Goal: Information Seeking & Learning: Learn about a topic

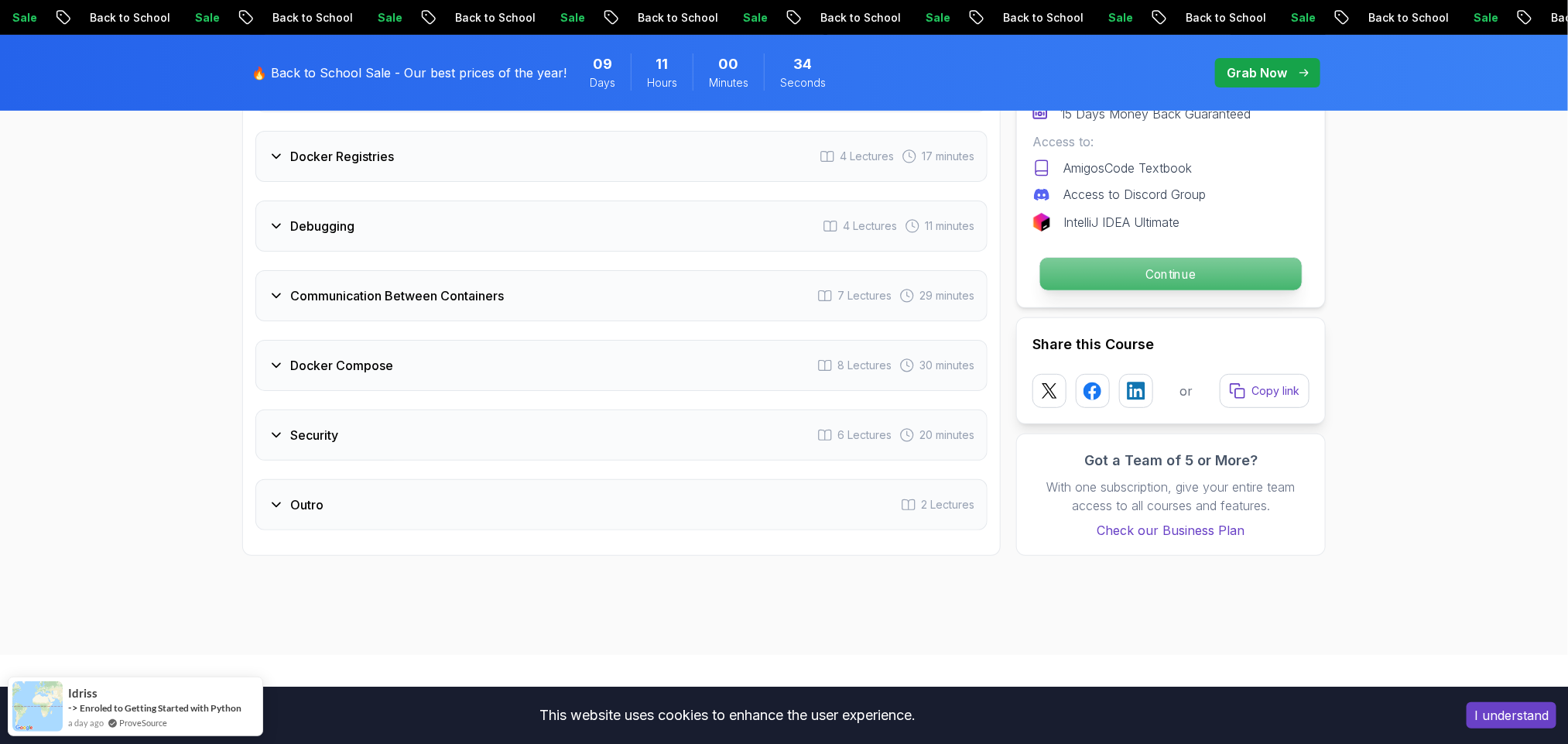
click at [1255, 290] on p "Continue" at bounding box center [1171, 273] width 262 height 33
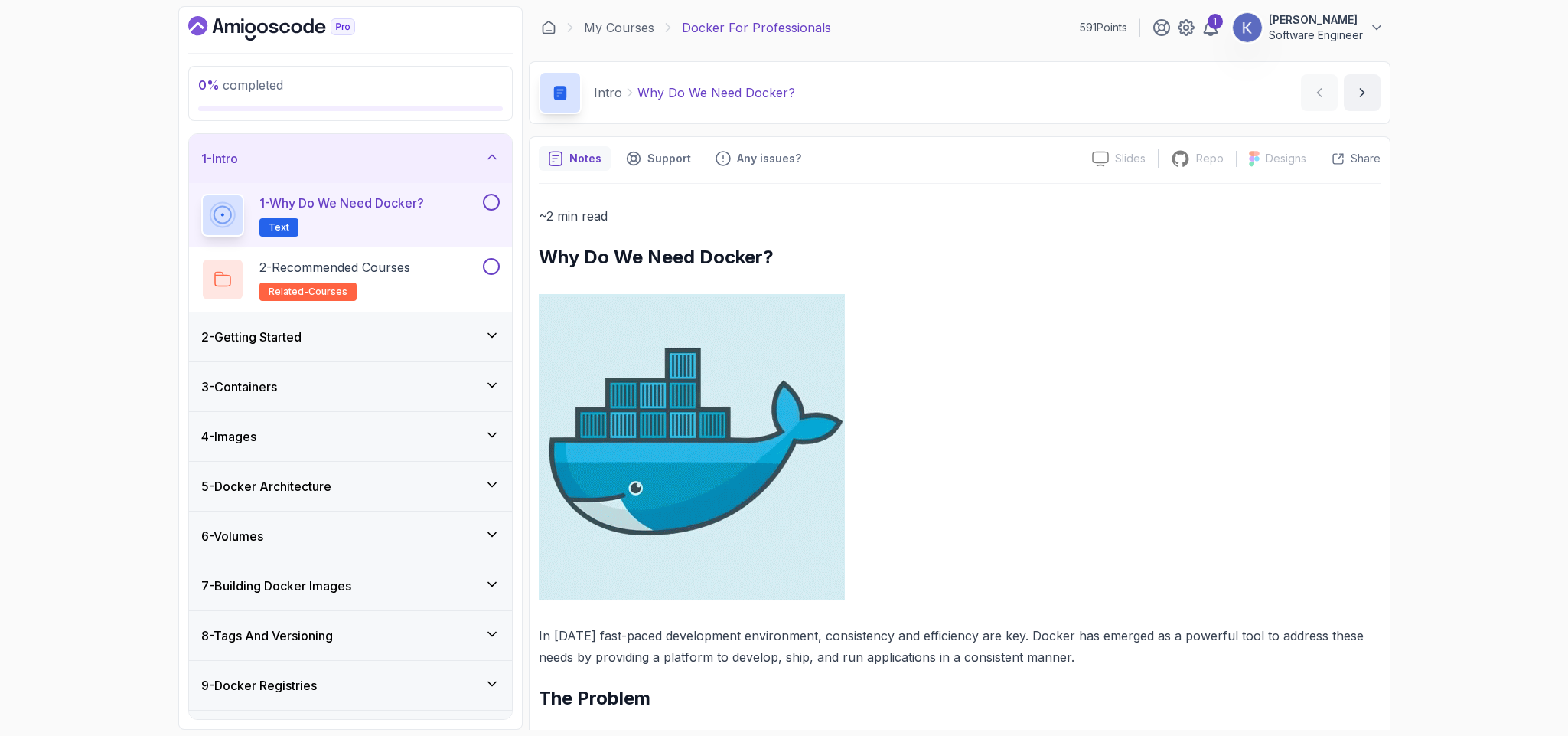
click at [1084, 440] on p at bounding box center [960, 447] width 842 height 306
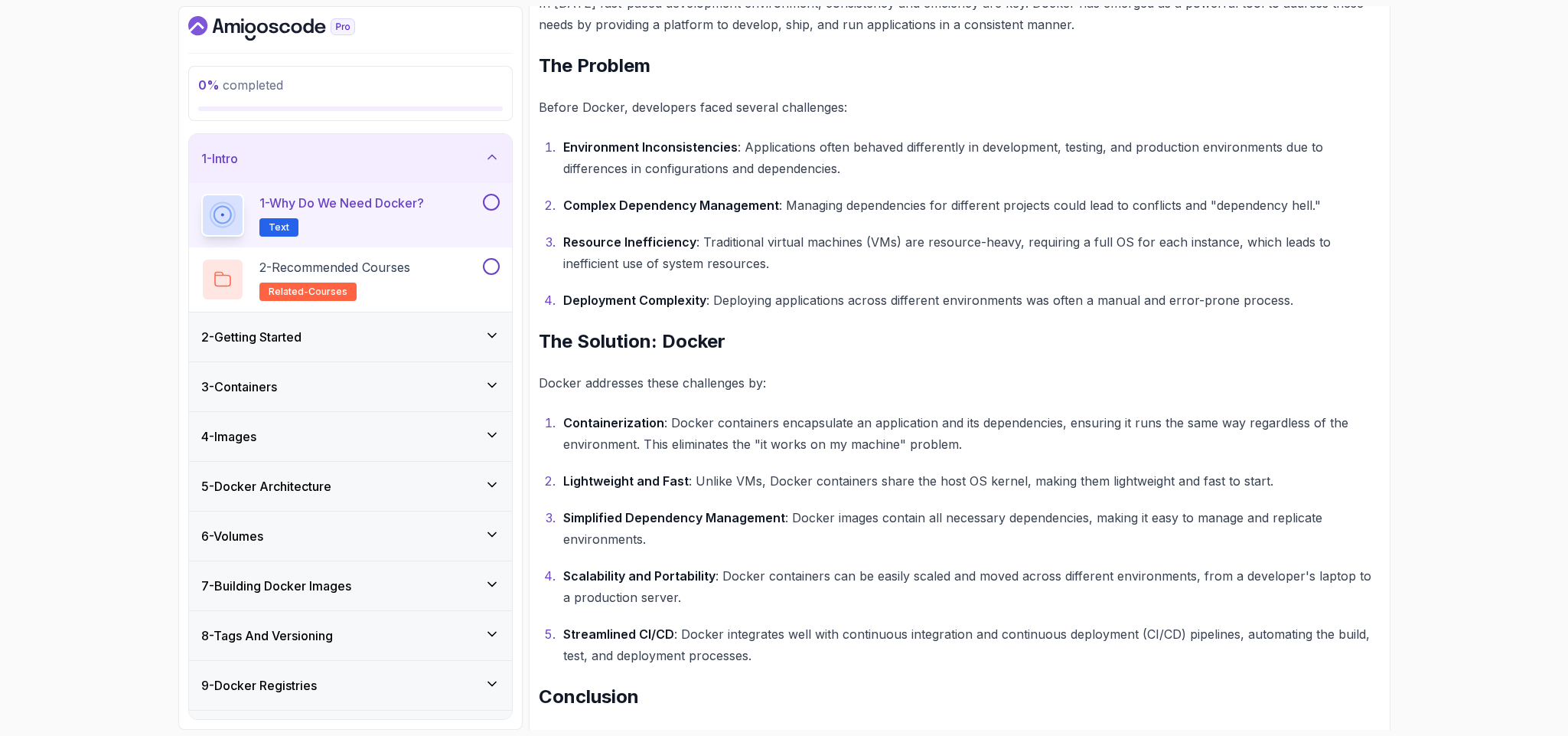
click at [1084, 440] on p "Containerization : Docker containers encapsulate an application and its depende…" at bounding box center [972, 433] width 818 height 42
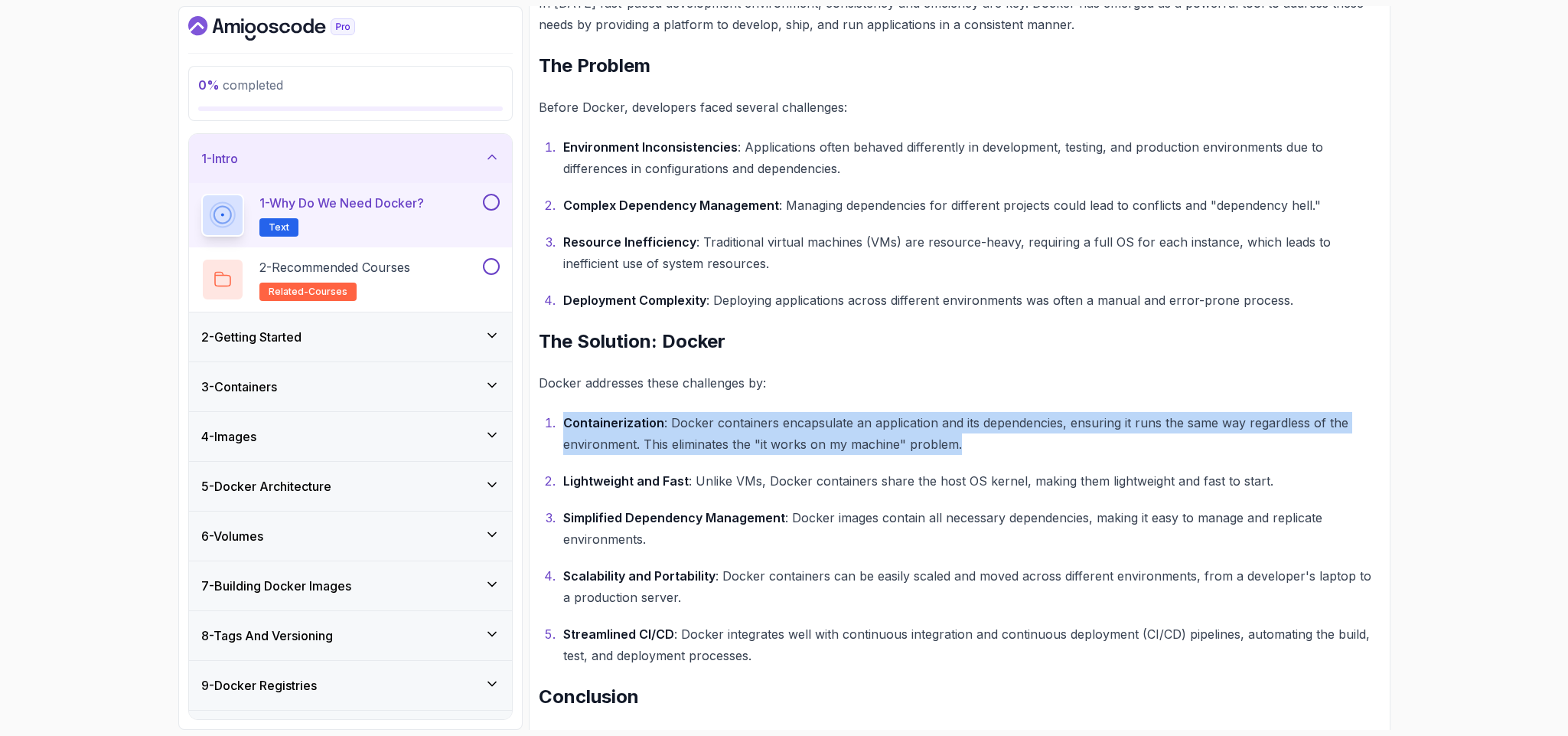
click at [1084, 440] on p "Containerization : Docker containers encapsulate an application and its depende…" at bounding box center [972, 433] width 818 height 42
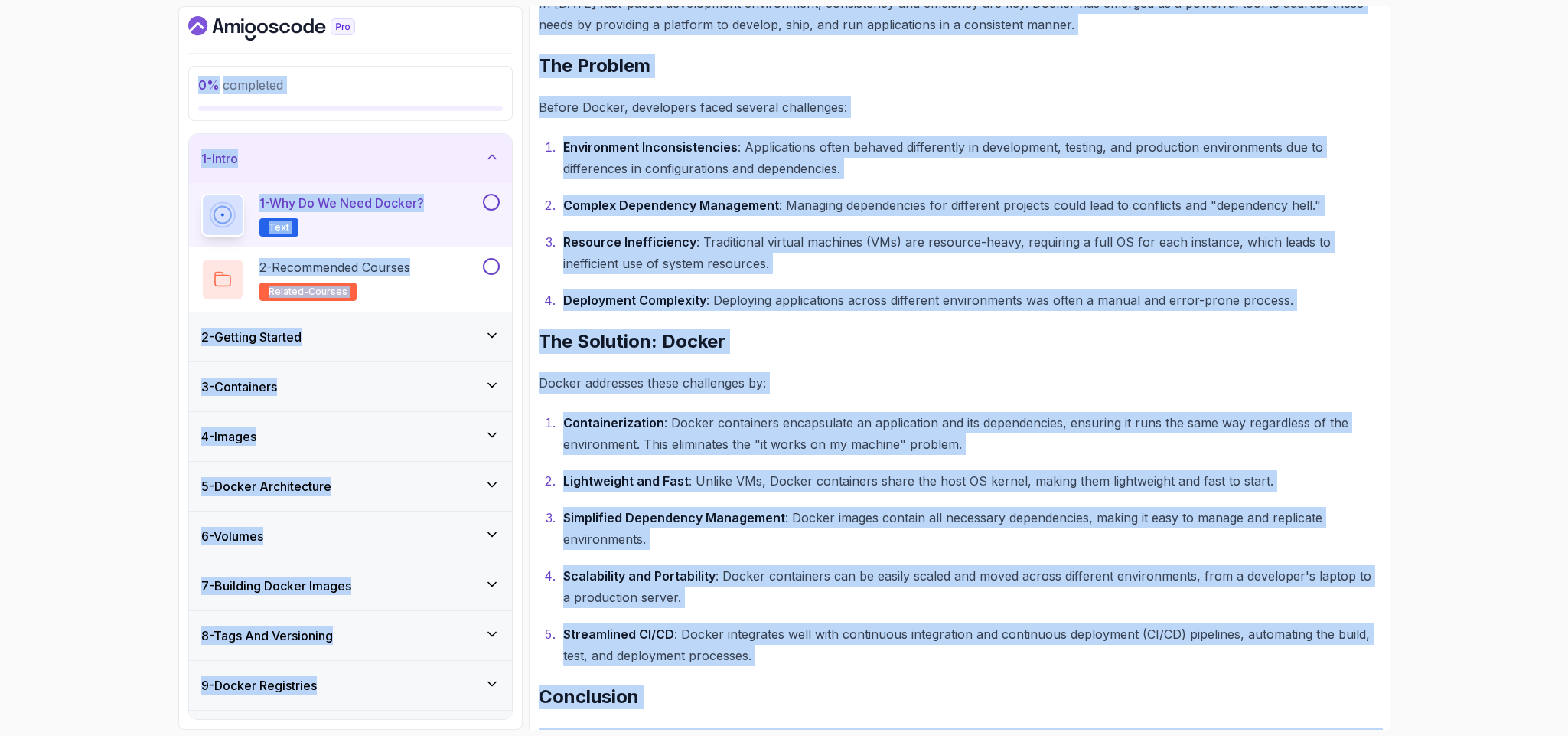
click at [1050, 459] on ol "Containerization : Docker containers encapsulate an application and its depende…" at bounding box center [960, 540] width 842 height 255
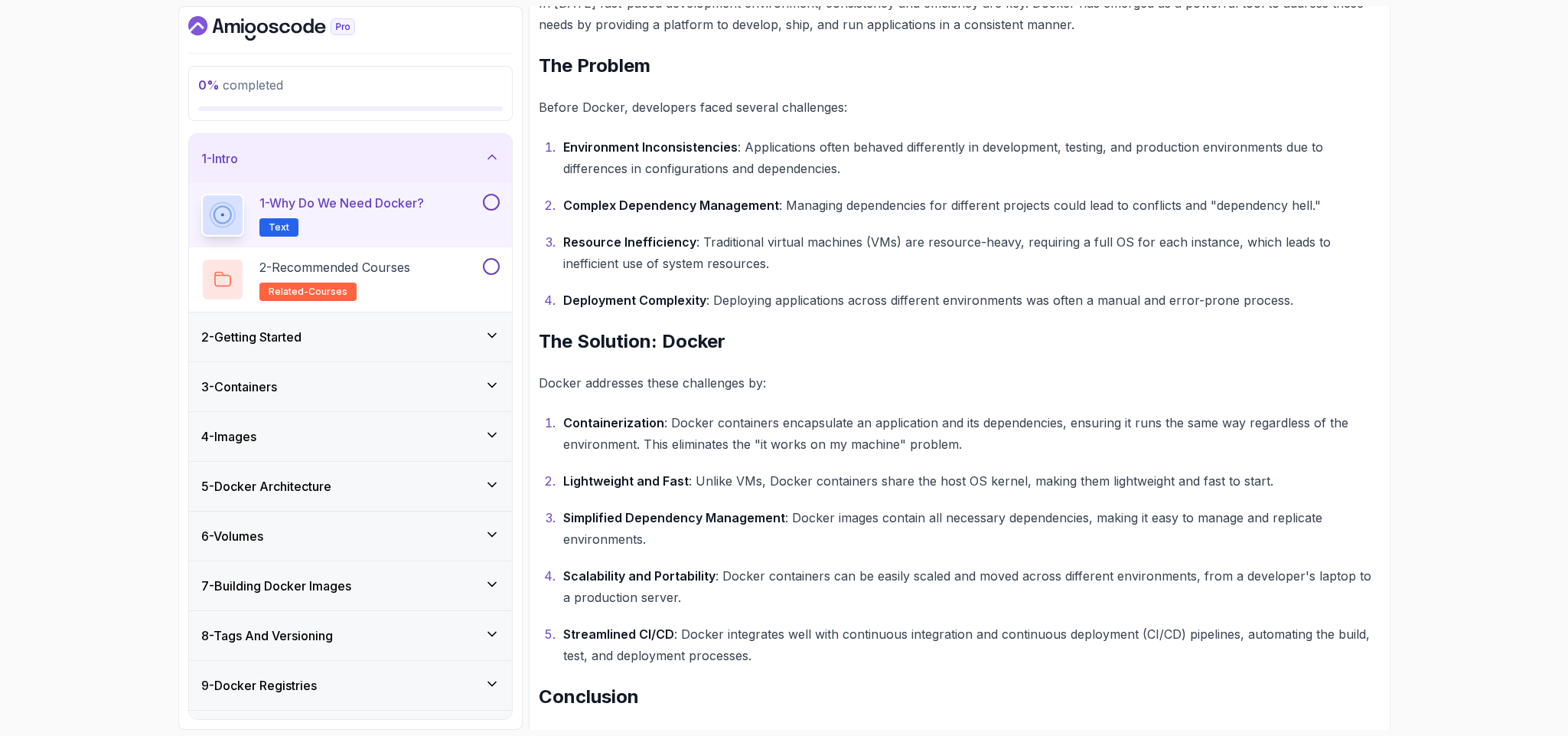
click at [876, 291] on p "Deployment Complexity : Deploying applications across different environments wa…" at bounding box center [972, 300] width 818 height 21
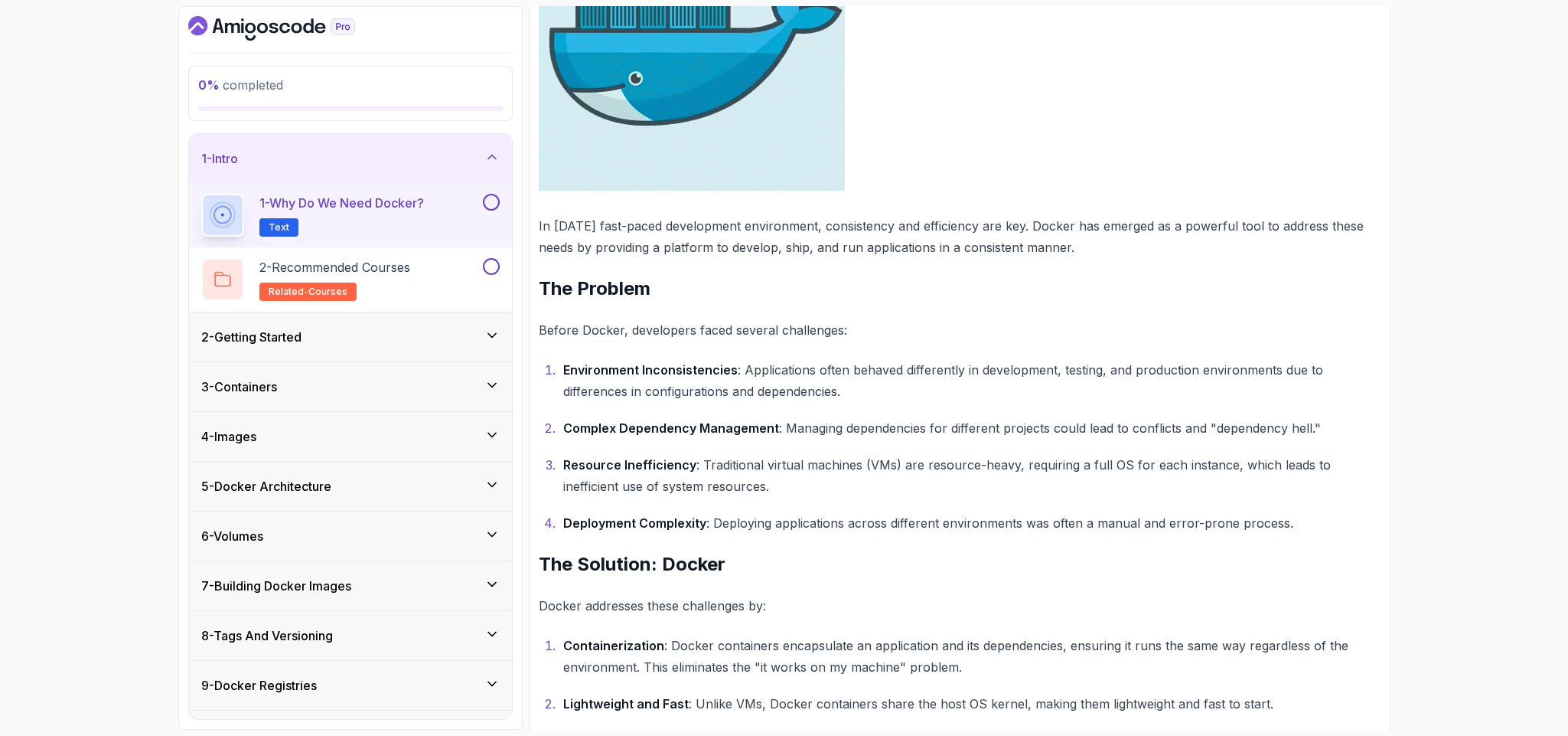
scroll to position [413, 0]
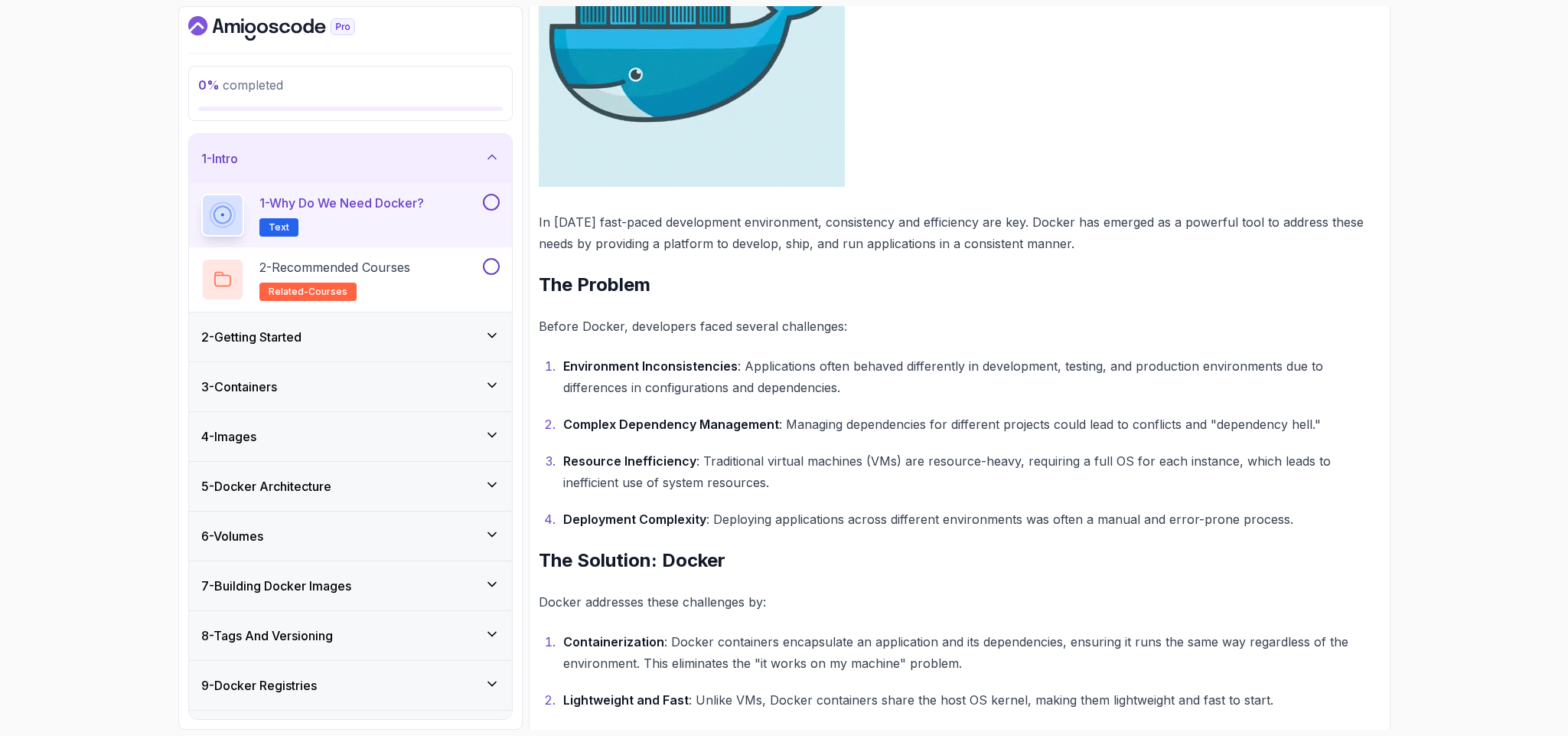
click at [403, 336] on div "2 - Getting Started" at bounding box center [350, 337] width 299 height 18
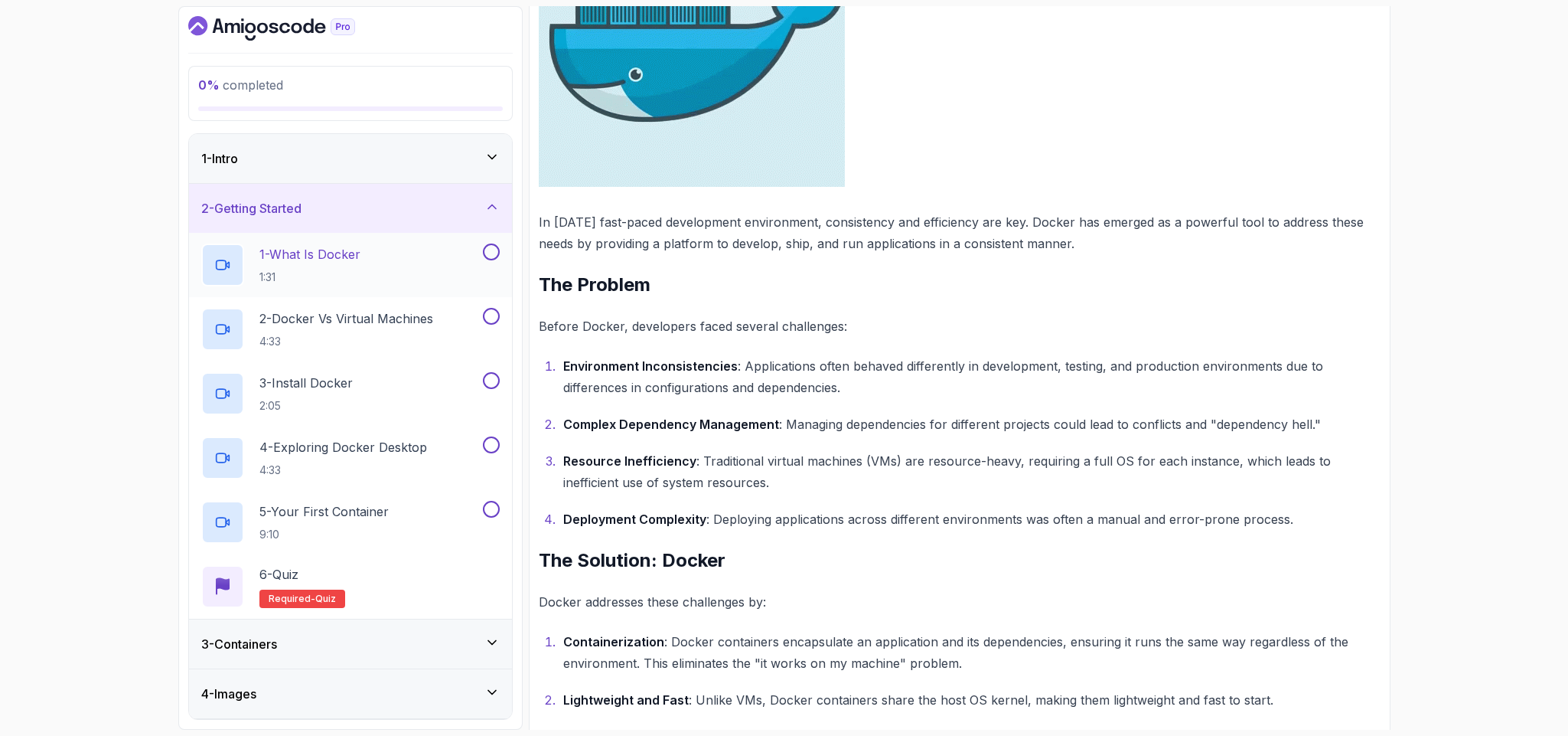
click at [372, 258] on div "1 - What Is Docker 1:31" at bounding box center [340, 265] width 278 height 42
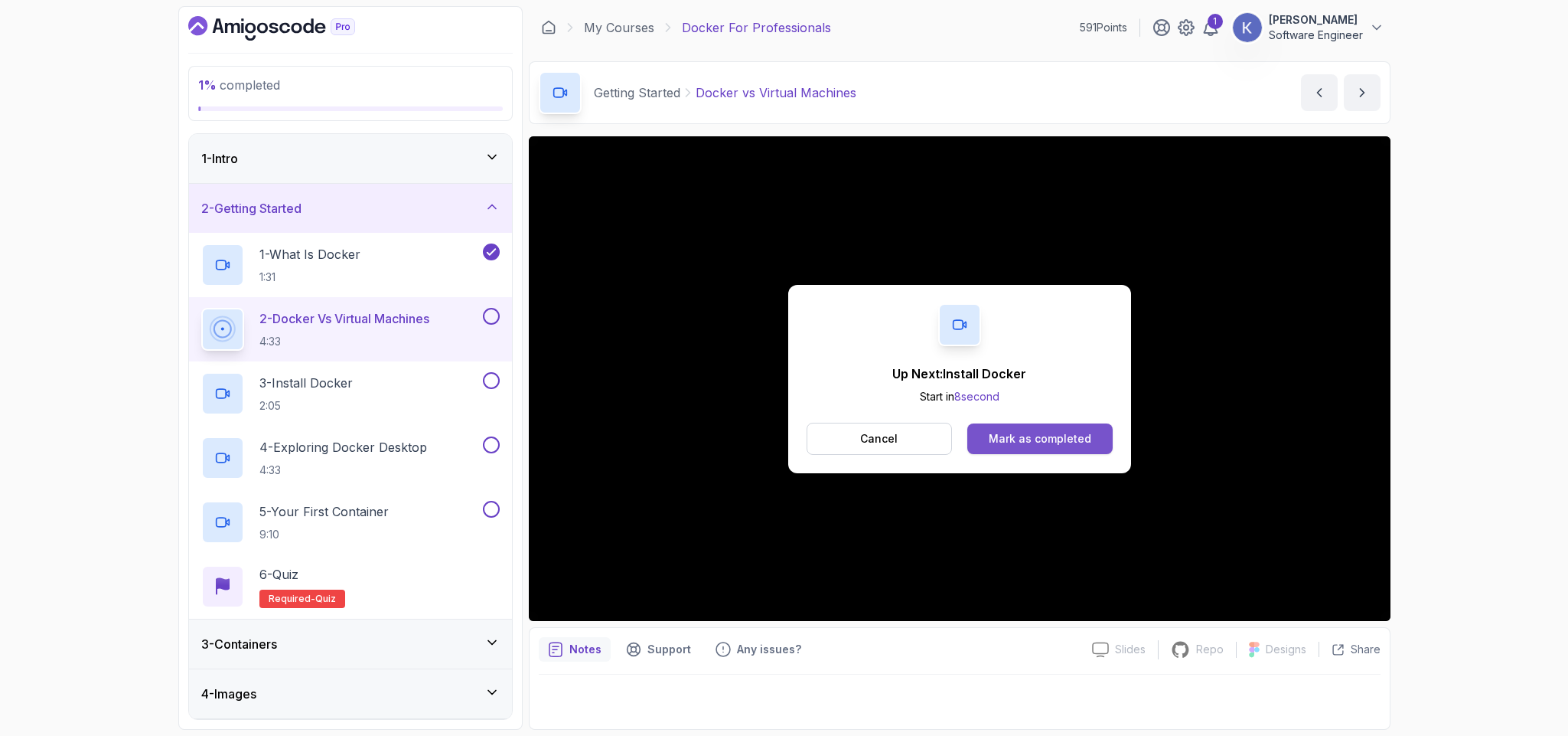
click at [1107, 446] on button "Mark as completed" at bounding box center [1039, 438] width 145 height 30
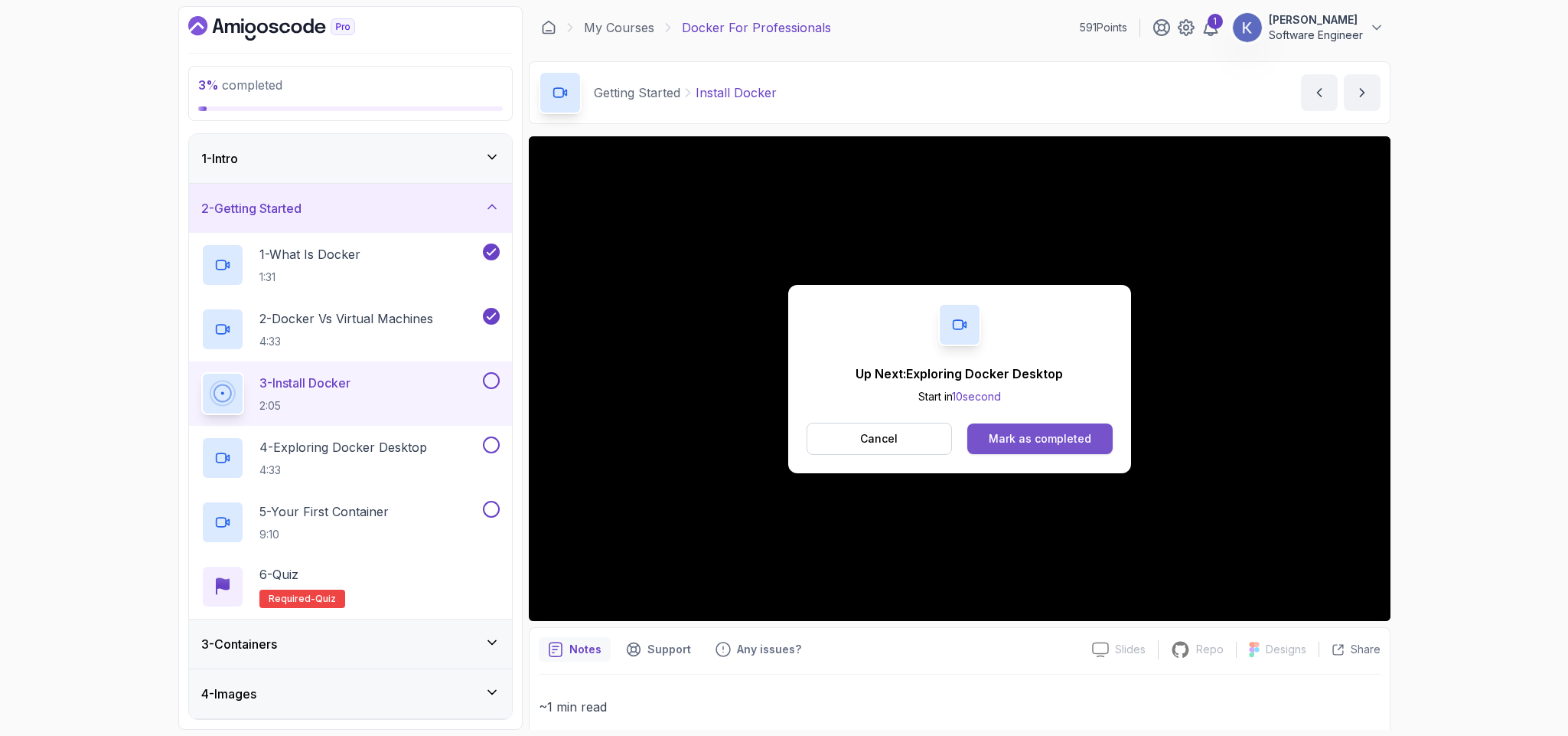
click at [1086, 440] on div "Mark as completed" at bounding box center [1040, 438] width 102 height 16
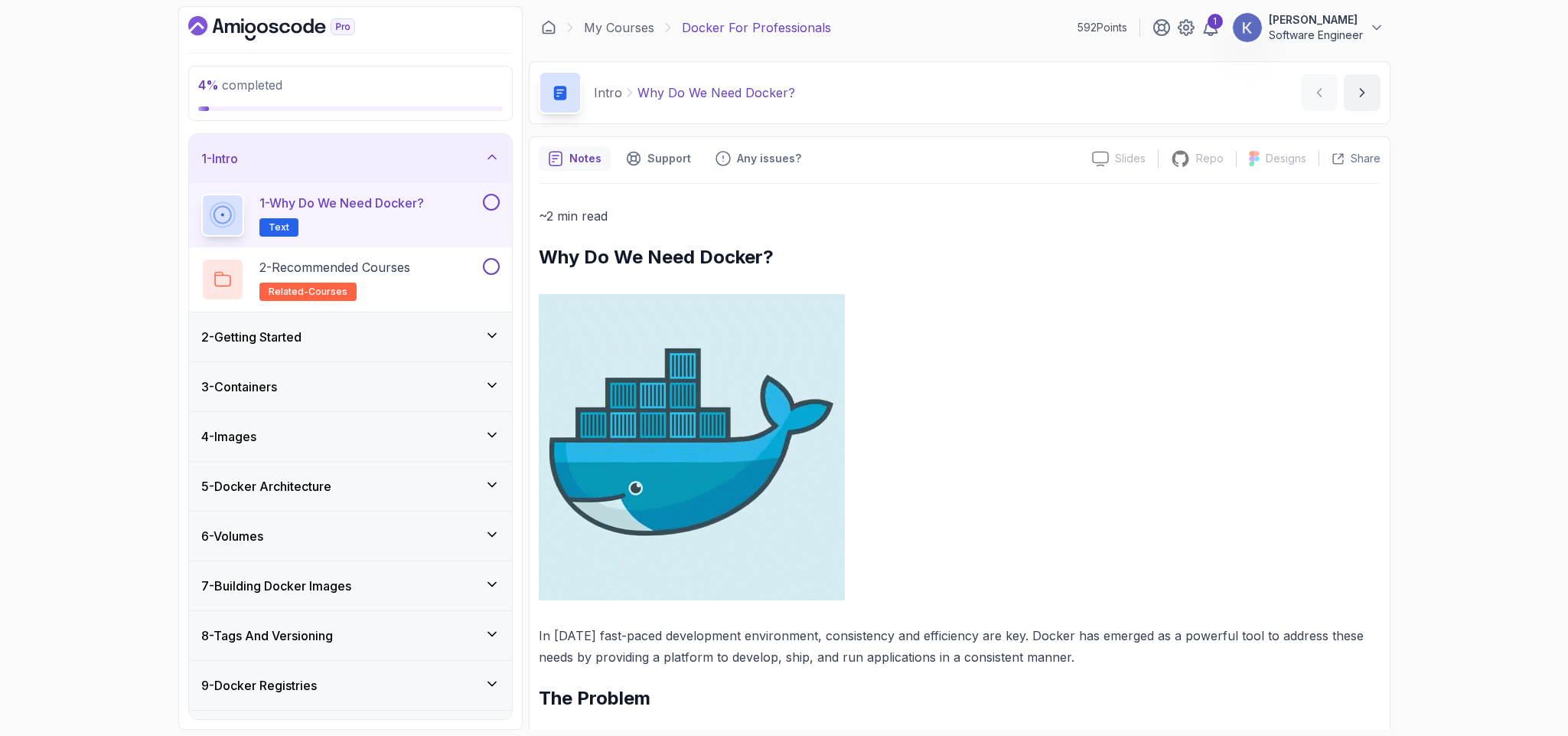
click at [354, 328] on div "2 - Getting Started" at bounding box center [350, 337] width 299 height 18
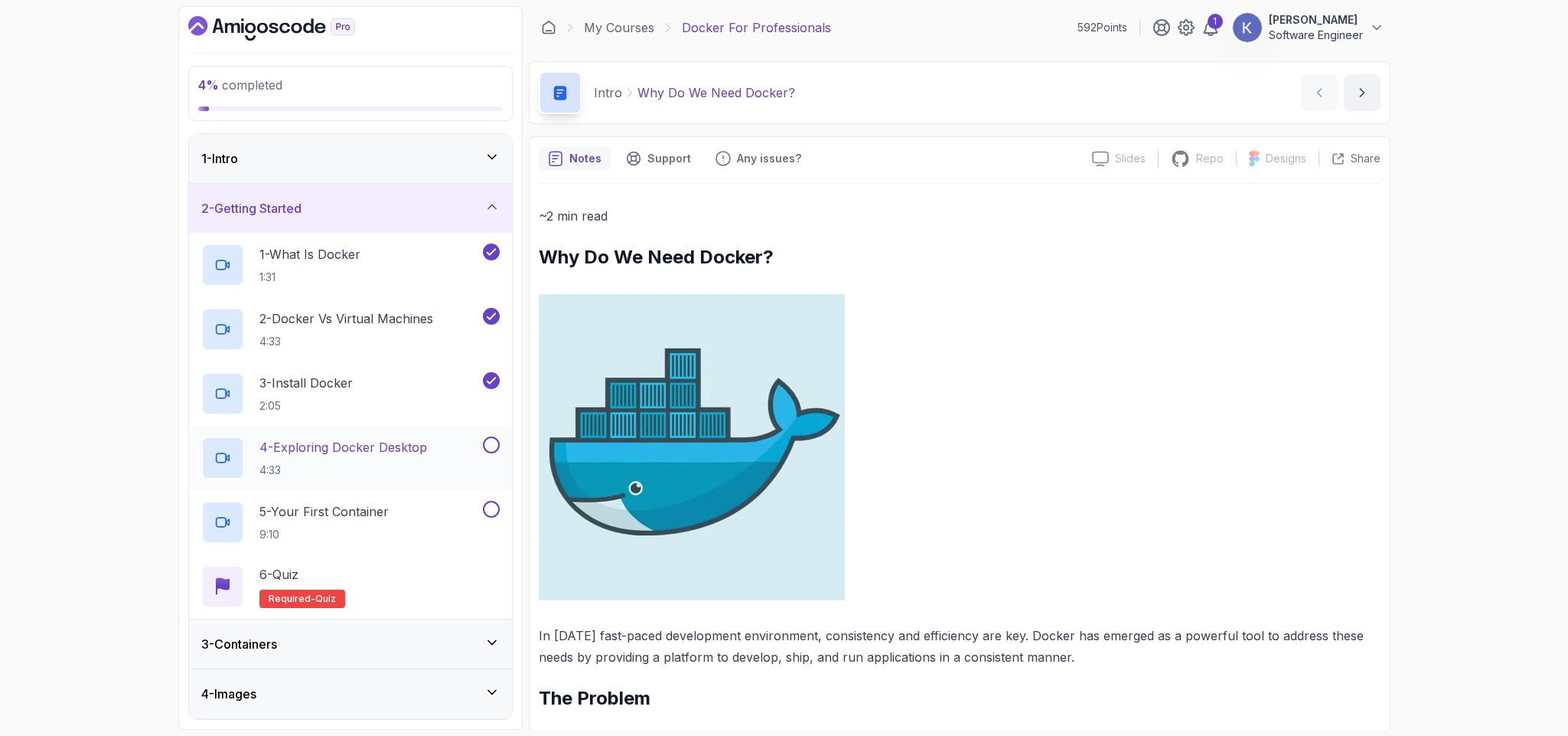
click at [413, 449] on p "4 - Exploring Docker Desktop" at bounding box center [343, 447] width 168 height 18
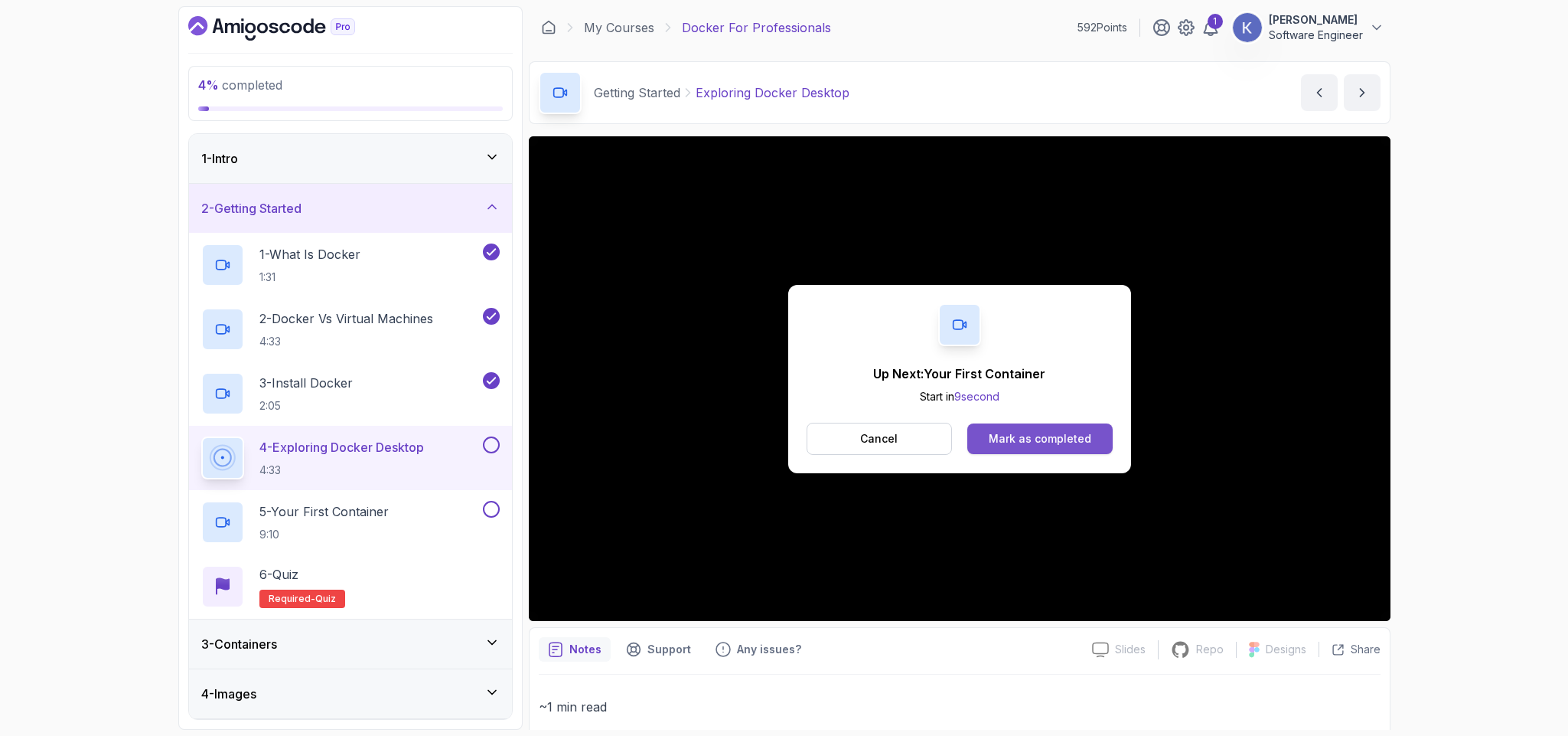
click at [1049, 437] on div "Mark as completed" at bounding box center [1040, 438] width 102 height 16
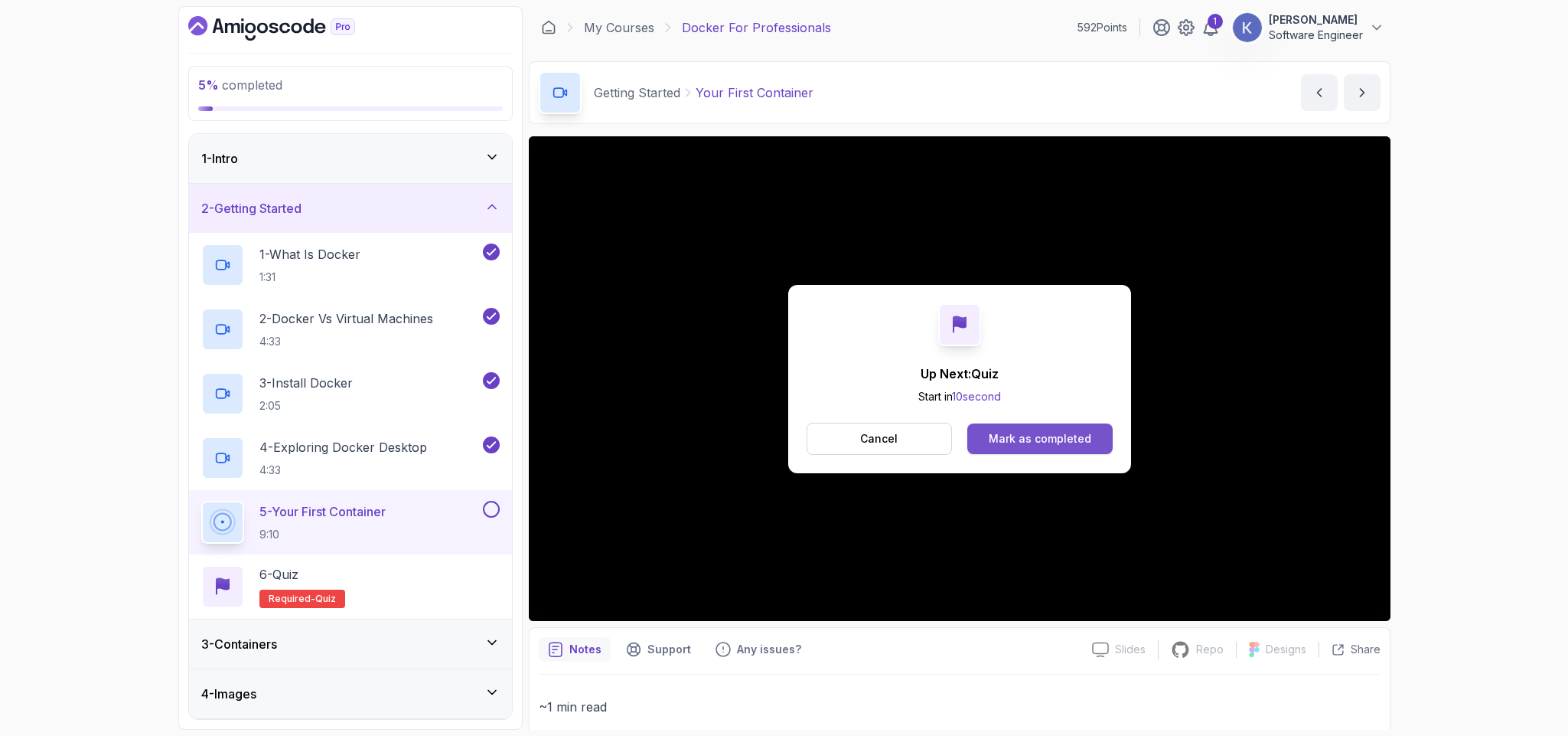
click at [1045, 435] on div "Mark as completed" at bounding box center [1040, 438] width 102 height 16
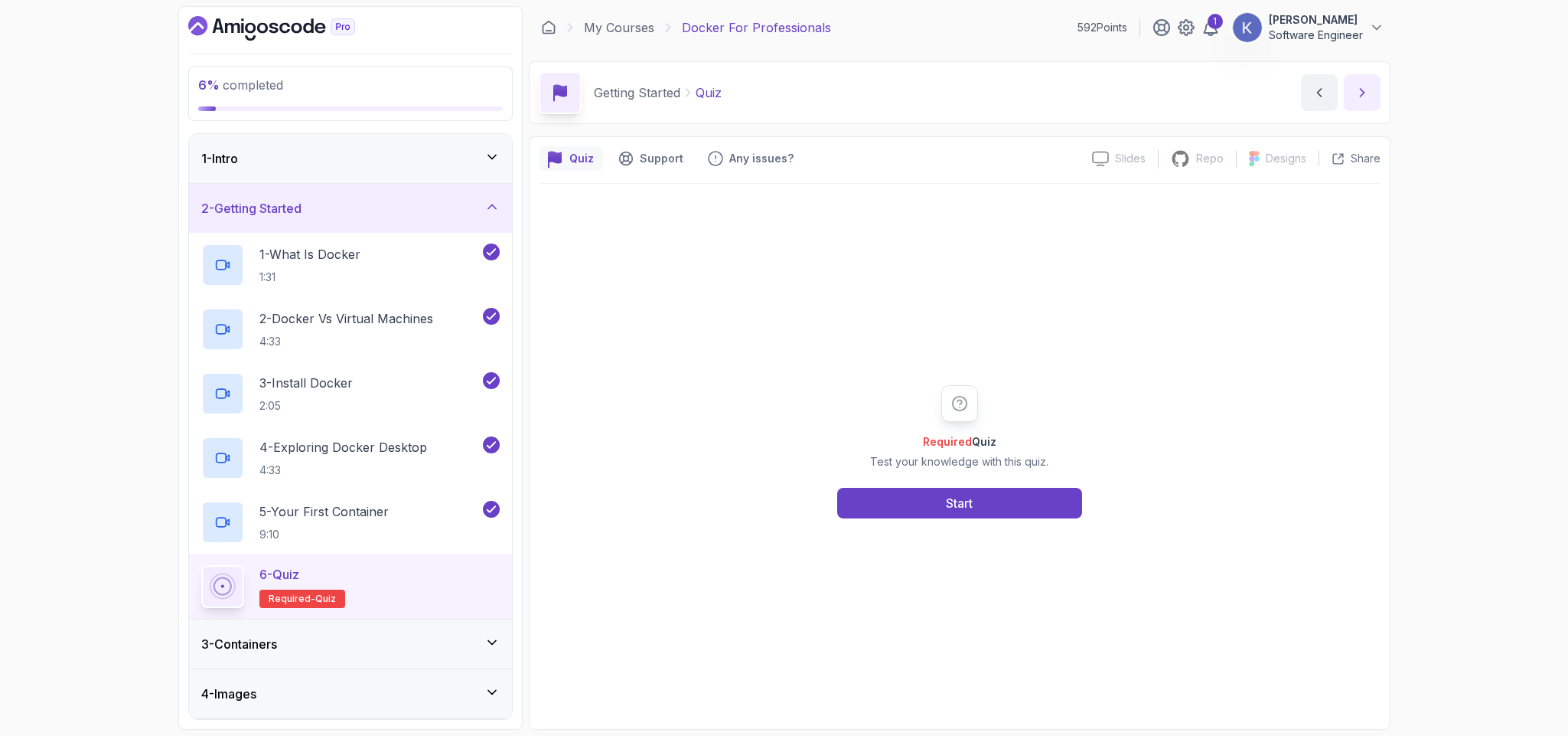
click at [1360, 92] on icon "next content" at bounding box center [1362, 92] width 16 height 16
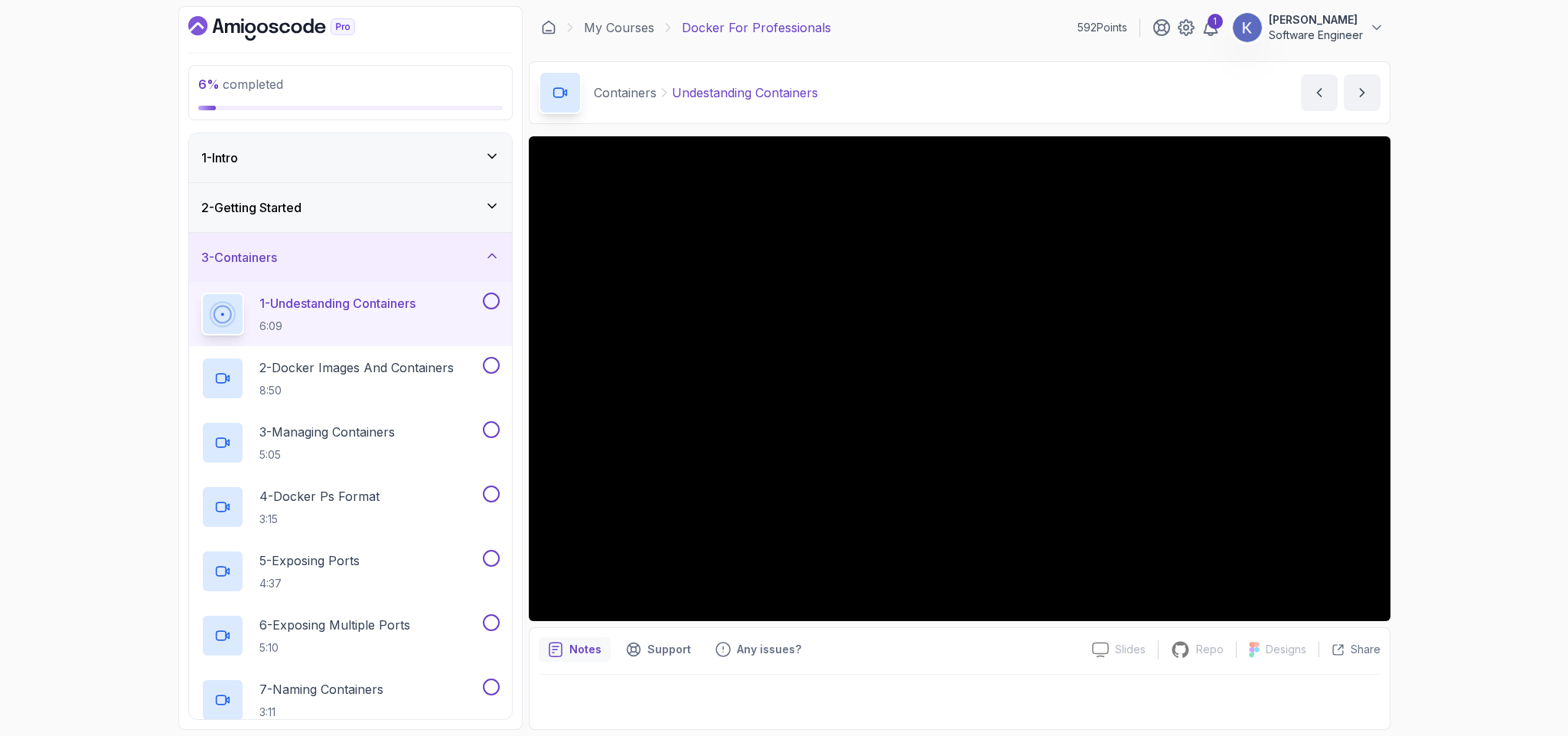
click at [187, 314] on div "6 % completed 1 - Intro 2 - Getting Started 3 - Containers 1 - Undestanding Con…" at bounding box center [350, 368] width 345 height 724
click at [193, 315] on div "1 - Undestanding Containers 6:09" at bounding box center [350, 315] width 323 height 65
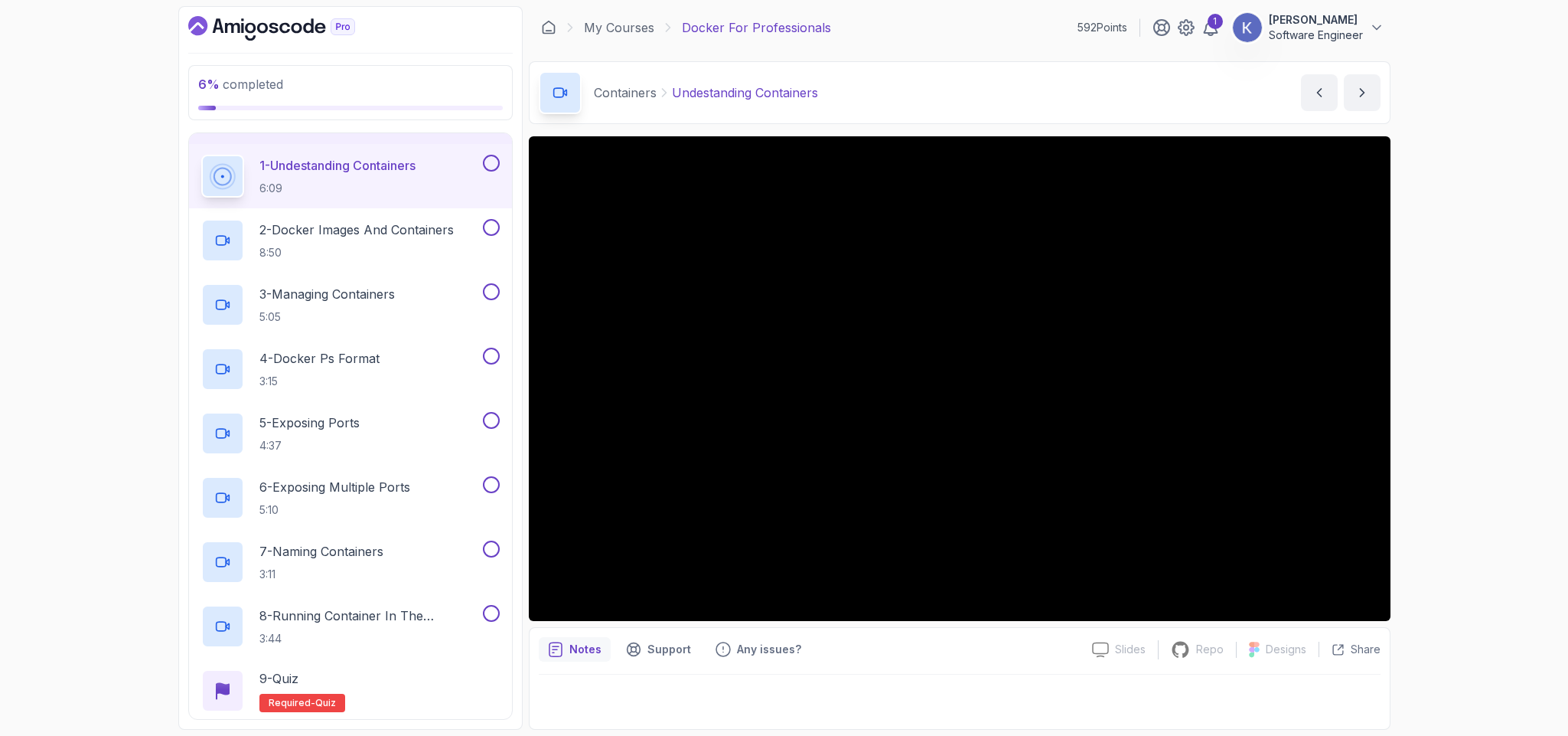
scroll to position [92, 0]
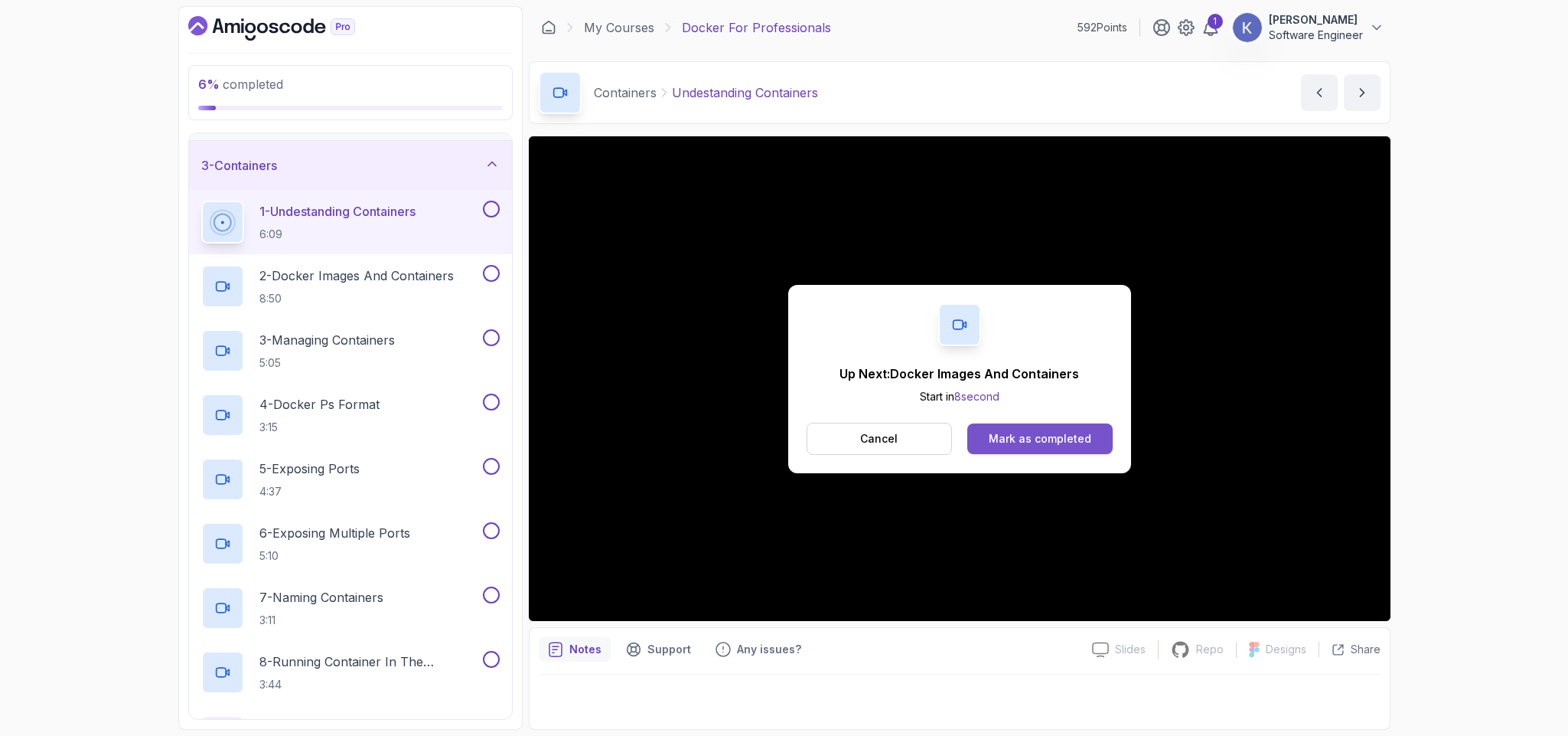
click at [1102, 446] on button "Mark as completed" at bounding box center [1039, 438] width 145 height 30
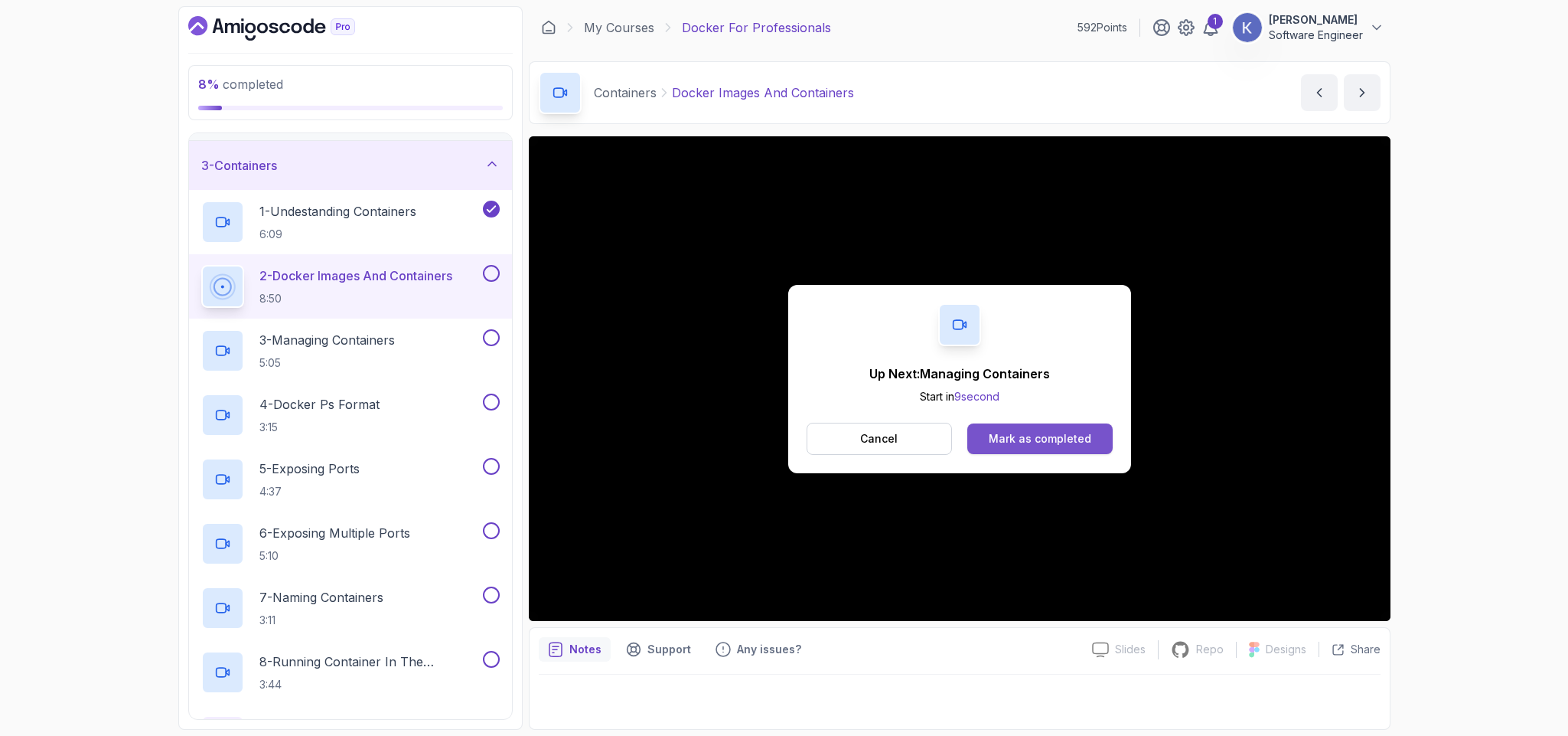
click at [1044, 440] on div "Mark as completed" at bounding box center [1040, 438] width 102 height 16
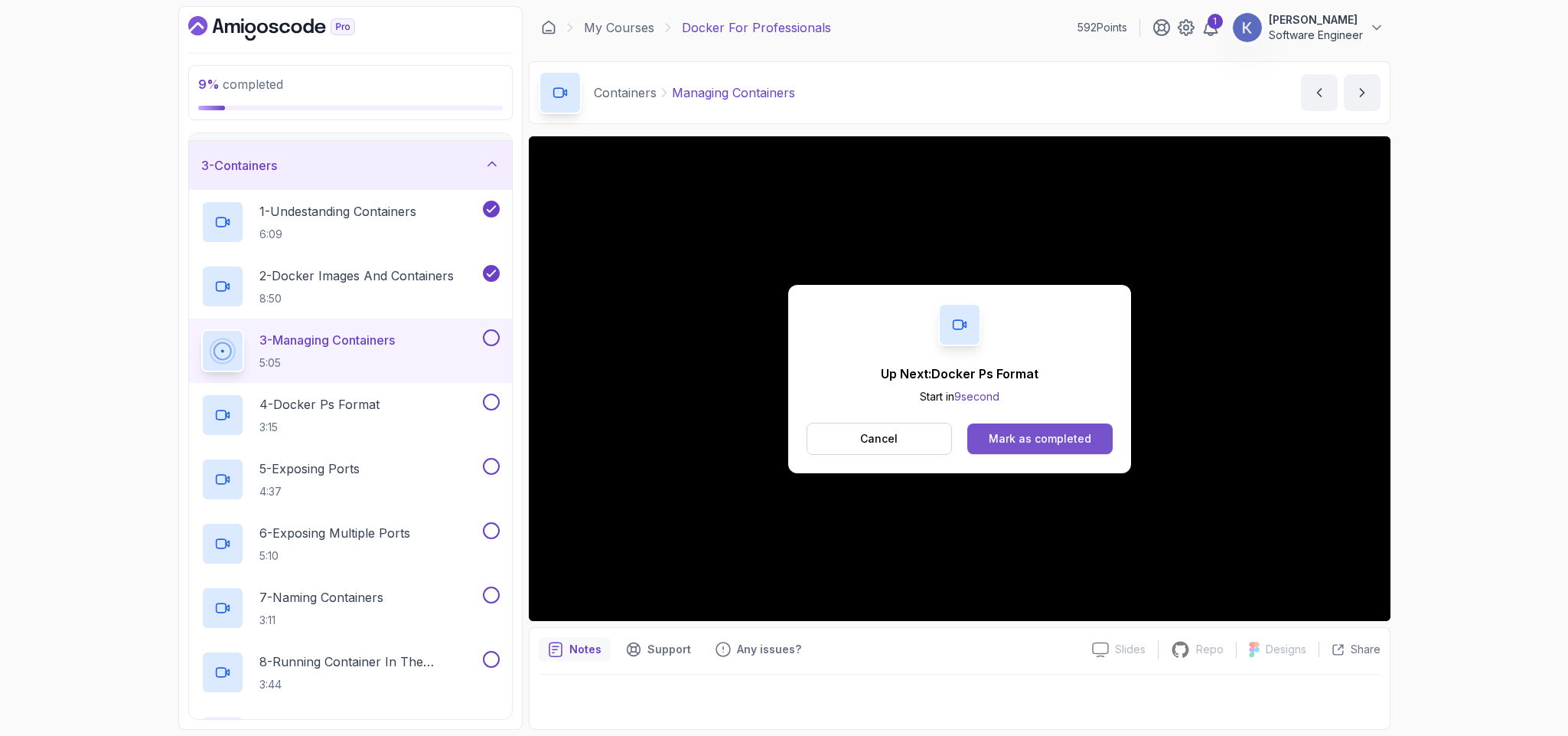
click at [1079, 436] on div "Mark as completed" at bounding box center [1040, 438] width 102 height 16
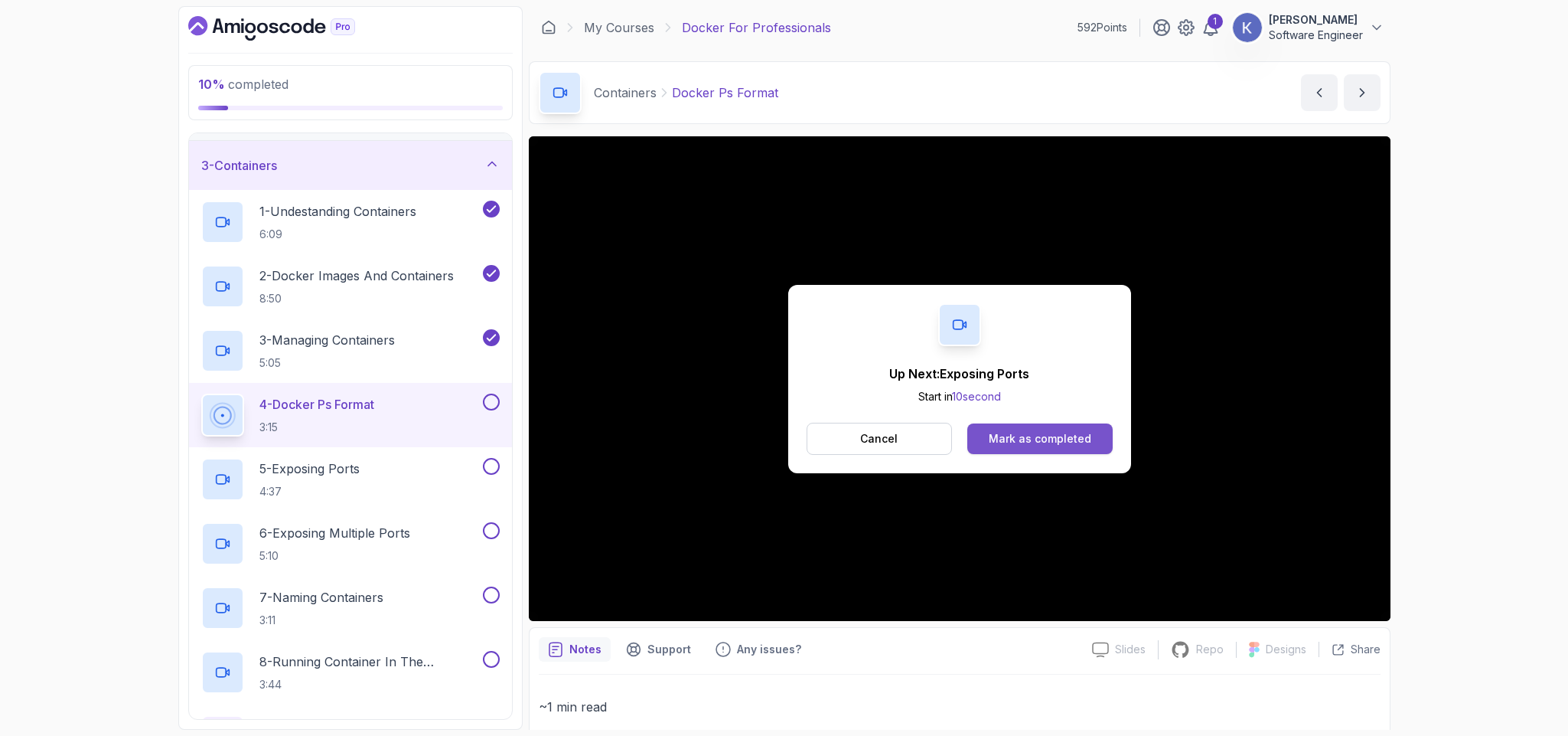
click at [1053, 439] on div "Mark as completed" at bounding box center [1040, 438] width 102 height 16
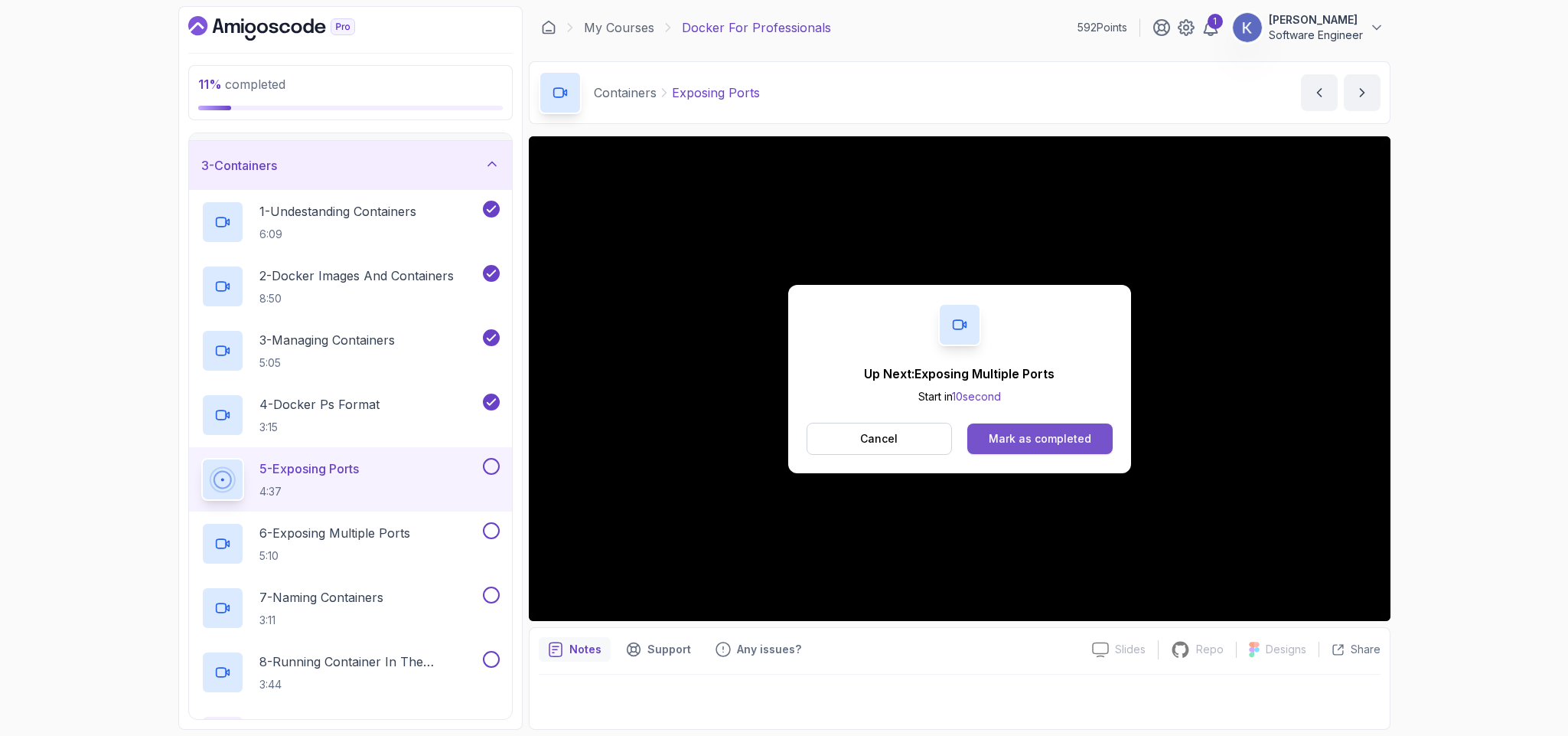
click at [1078, 435] on div "Mark as completed" at bounding box center [1040, 438] width 102 height 16
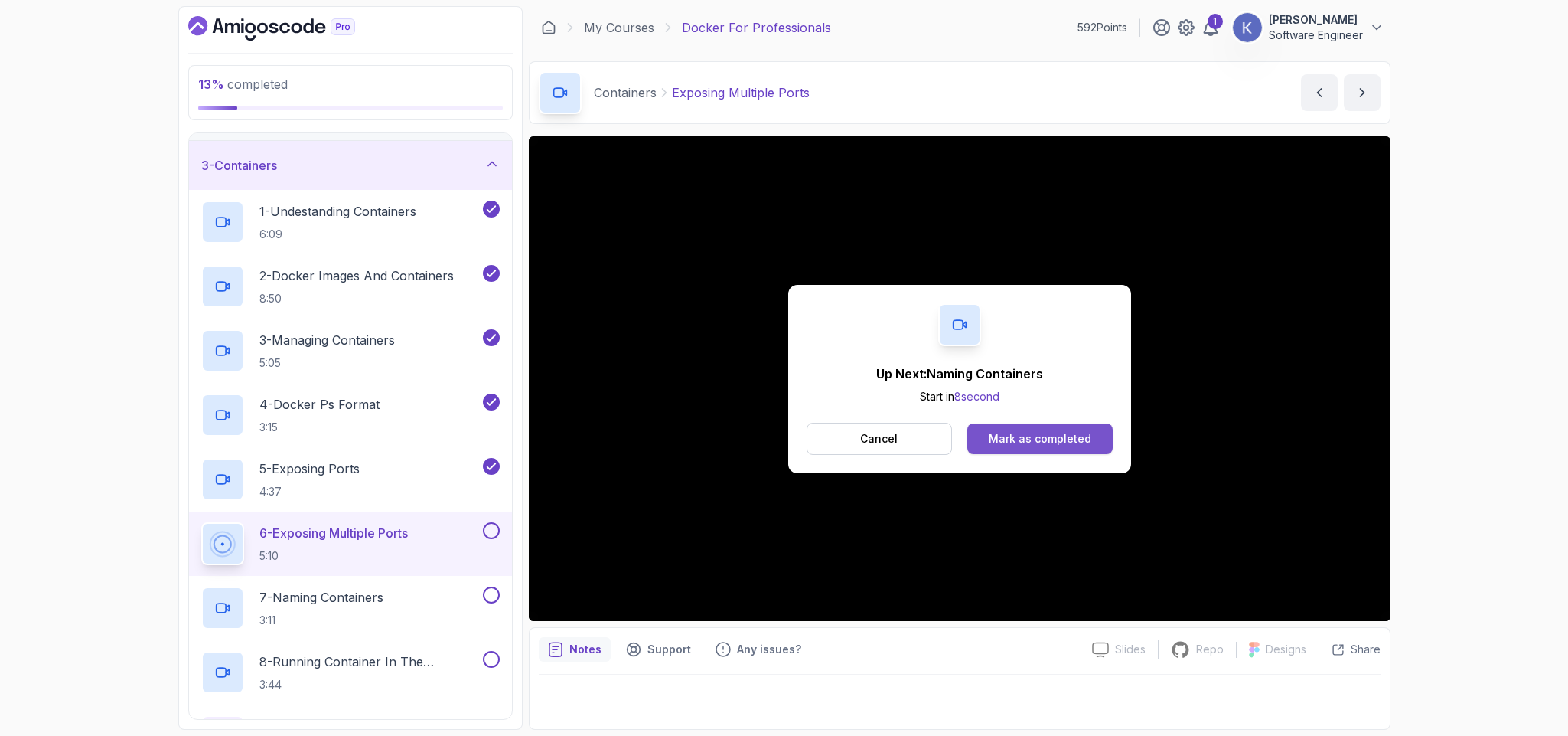
click at [1078, 445] on div "Mark as completed" at bounding box center [1040, 438] width 102 height 16
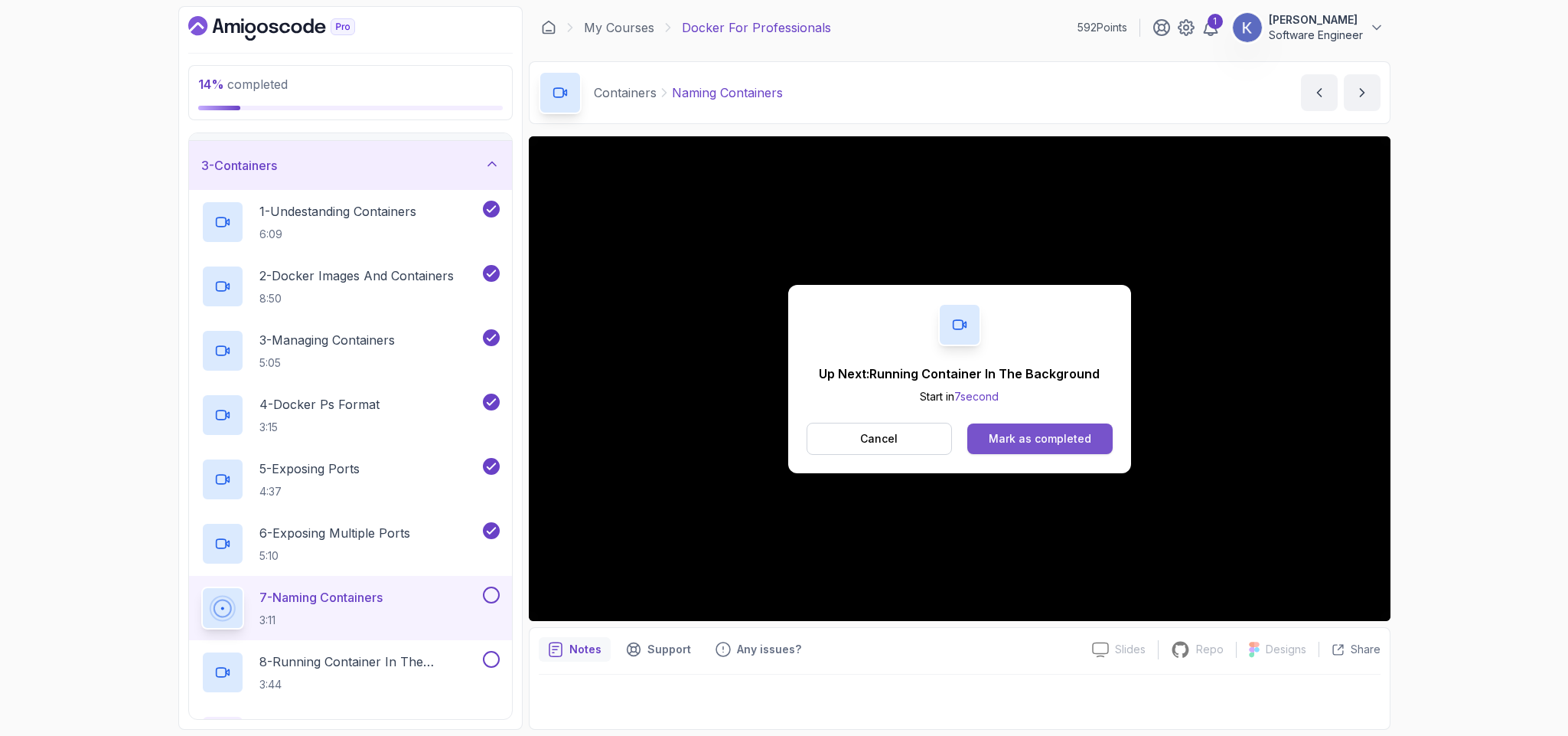
click at [1093, 433] on button "Mark as completed" at bounding box center [1039, 438] width 145 height 30
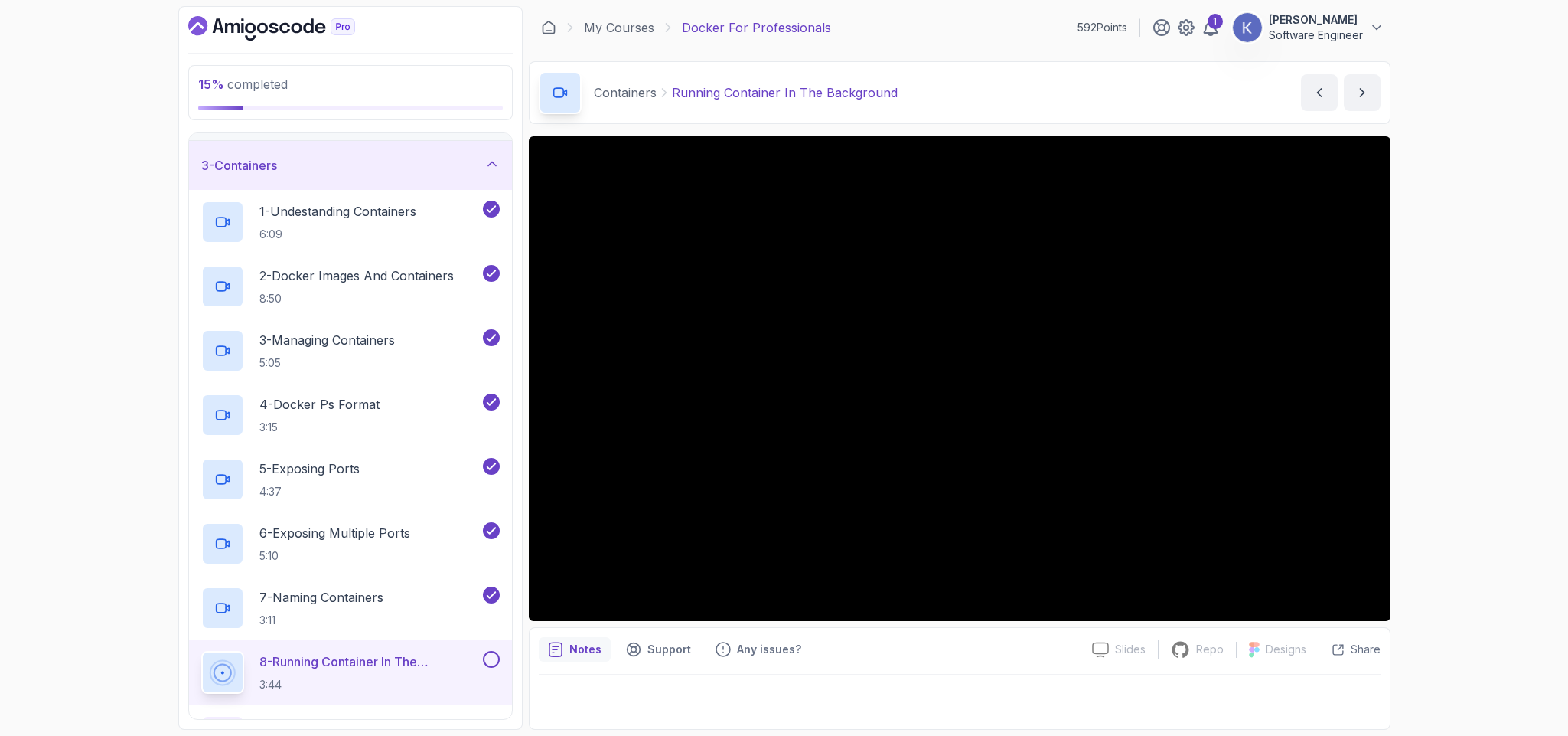
click at [192, 673] on div "8 - Running Container In The Background 3:44" at bounding box center [350, 672] width 323 height 65
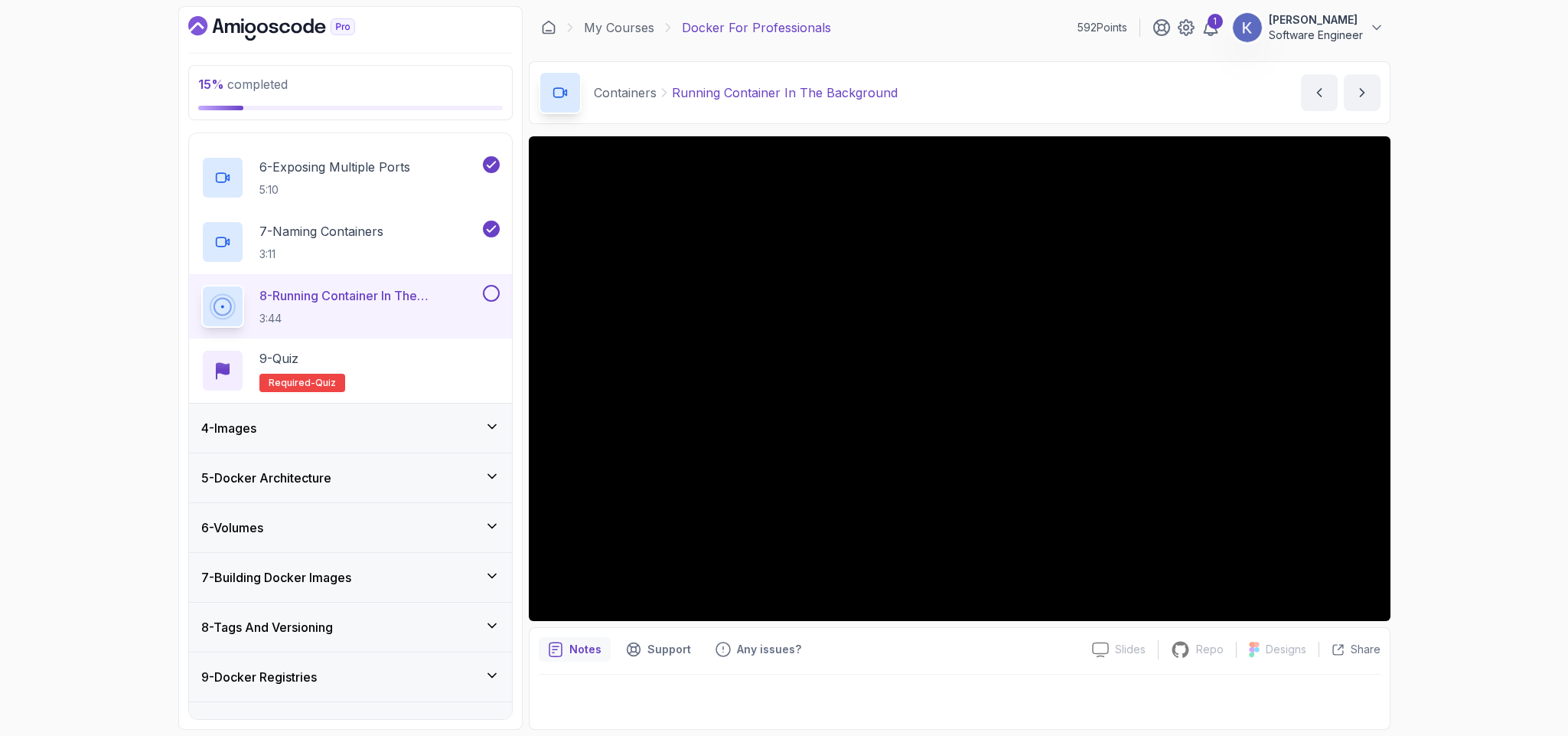
scroll to position [459, 0]
click at [435, 421] on div "4 - Images" at bounding box center [350, 427] width 299 height 18
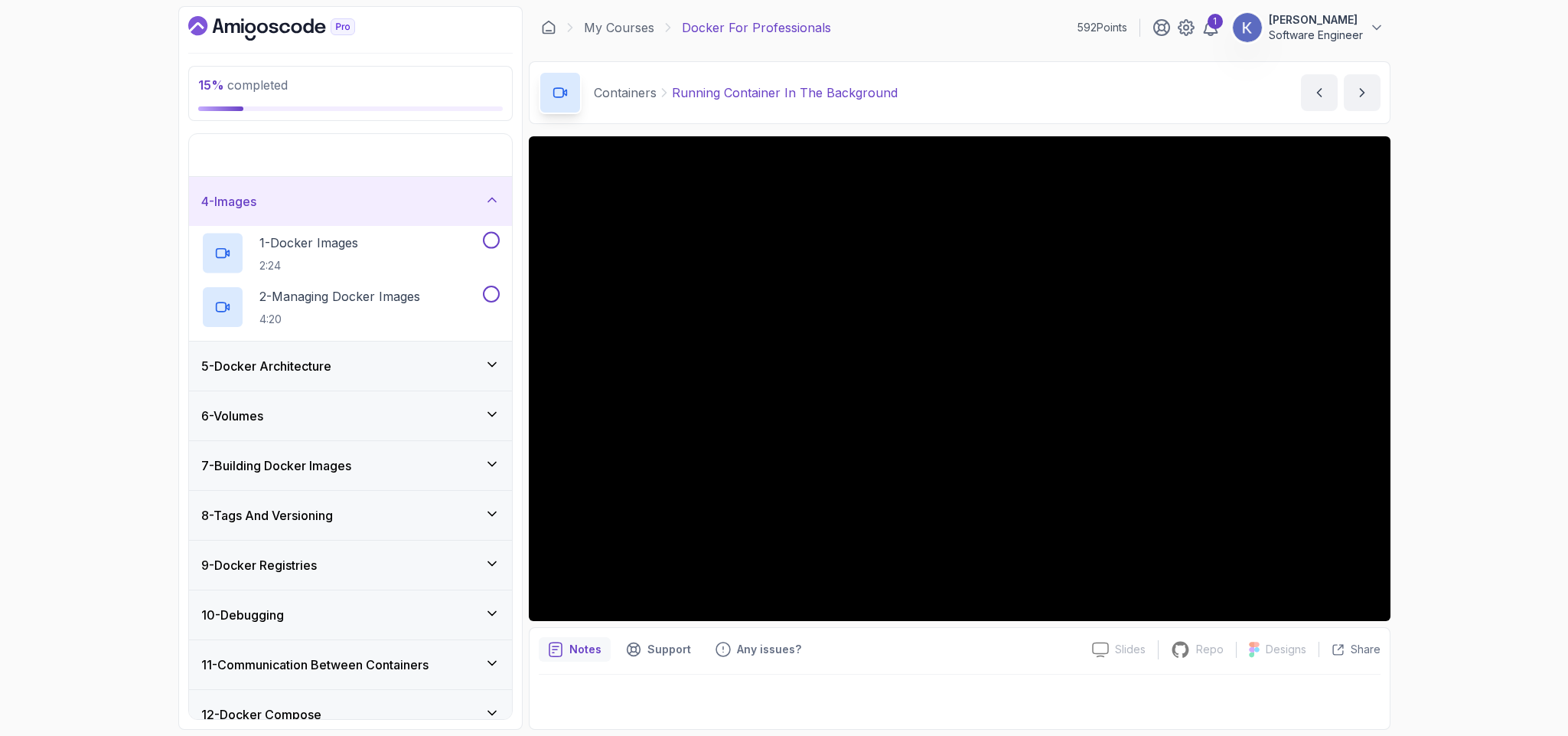
scroll to position [117, 0]
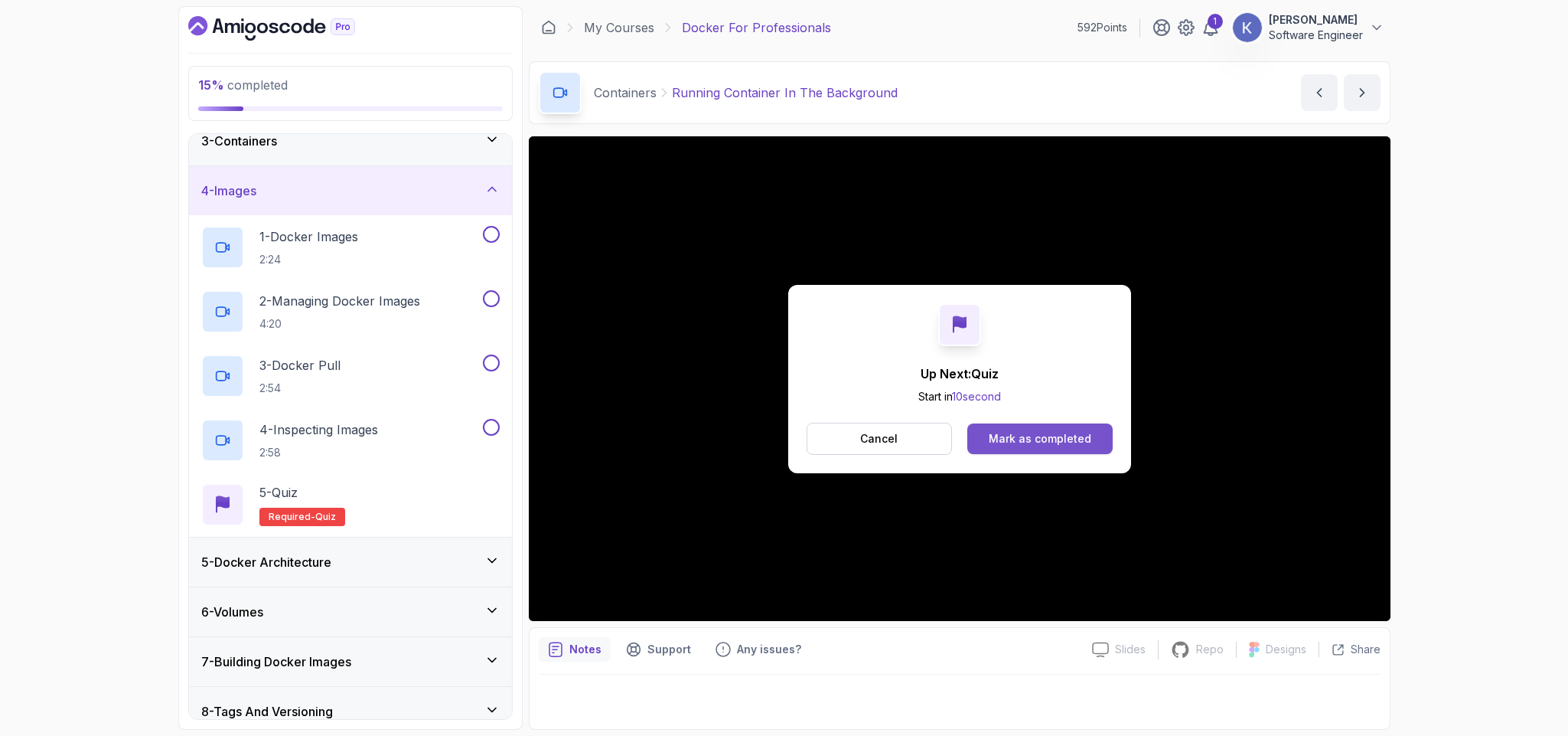
click at [1084, 433] on div "Mark as completed" at bounding box center [1040, 438] width 102 height 16
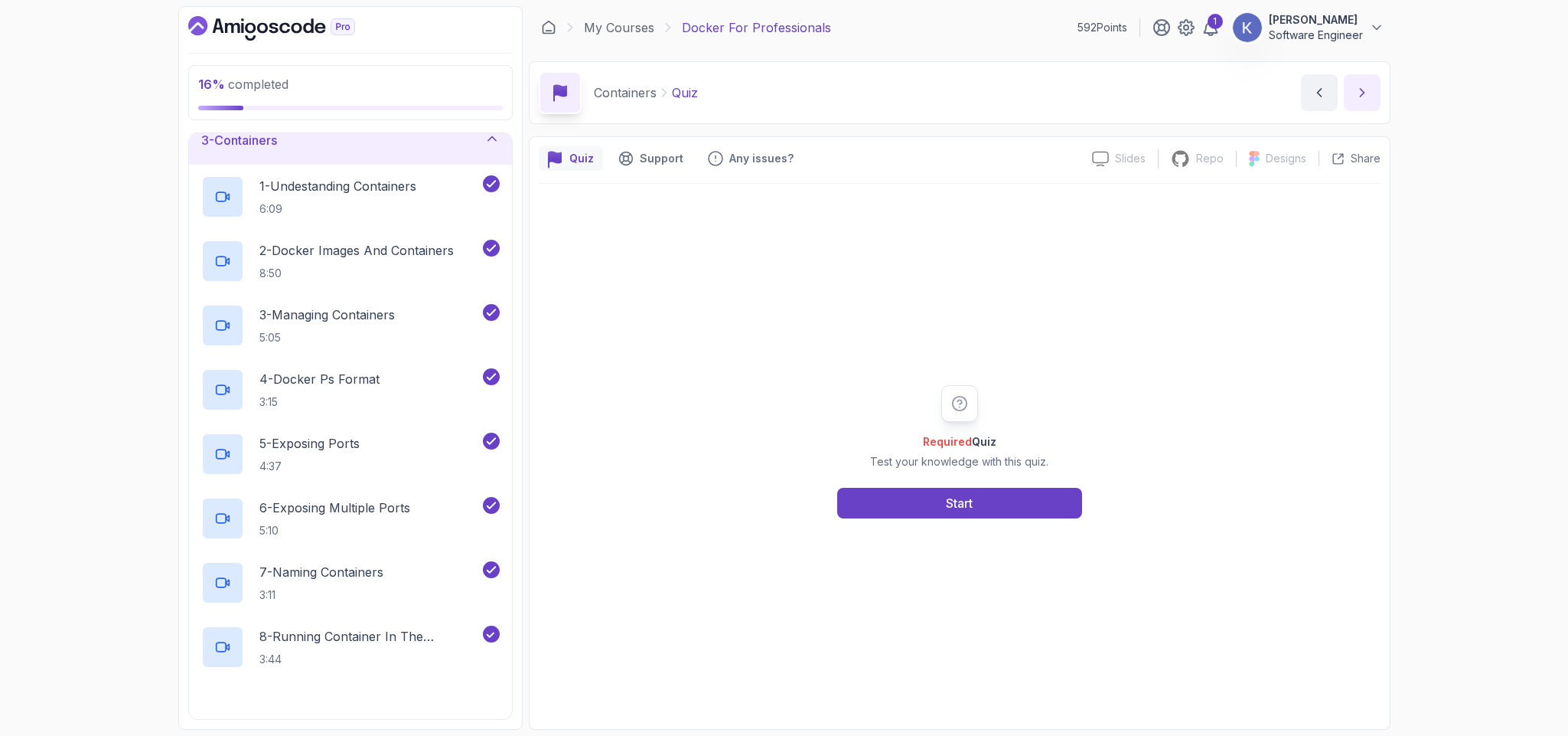
click at [1373, 106] on button "next content" at bounding box center [1362, 93] width 37 height 37
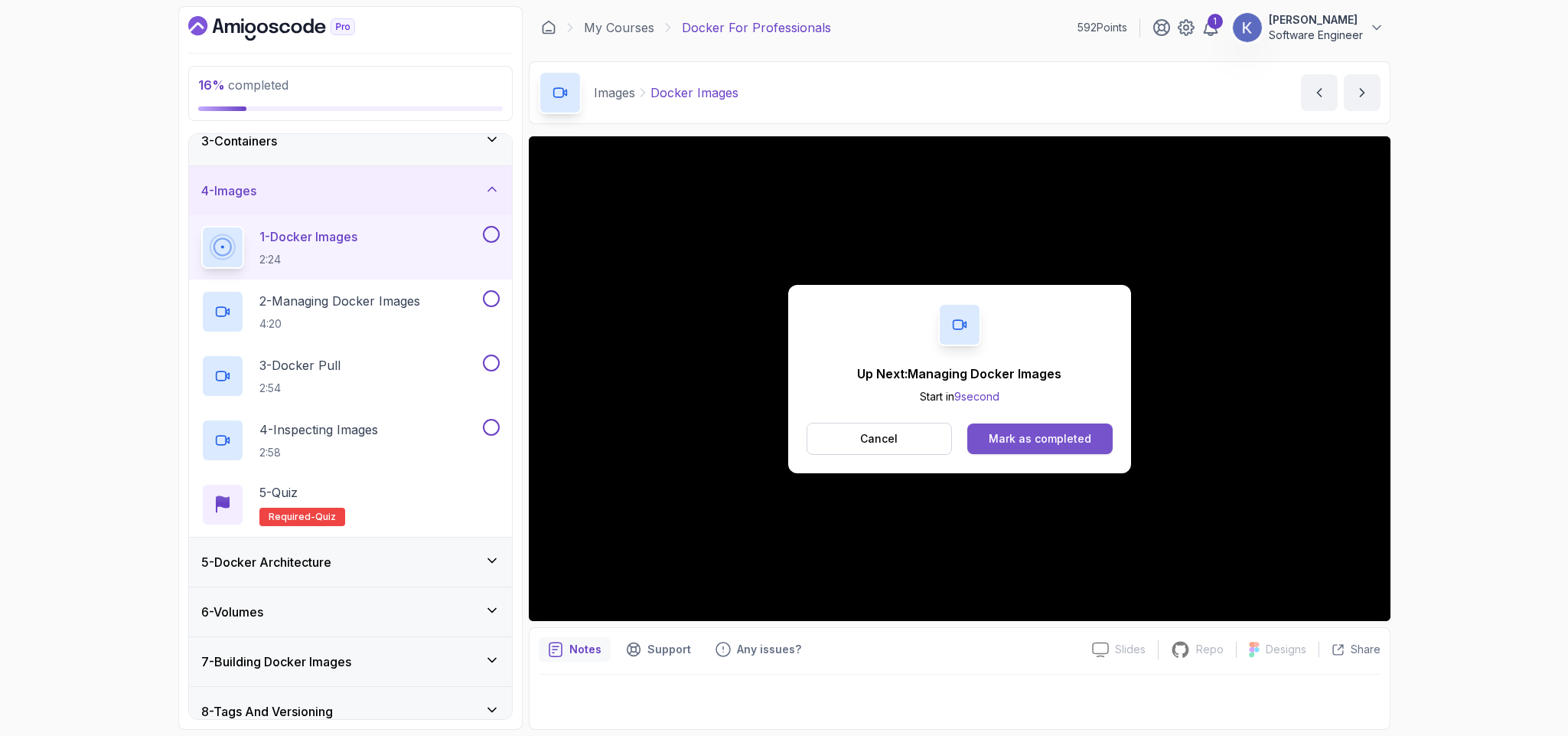
click at [1068, 434] on div "Mark as completed" at bounding box center [1040, 438] width 102 height 16
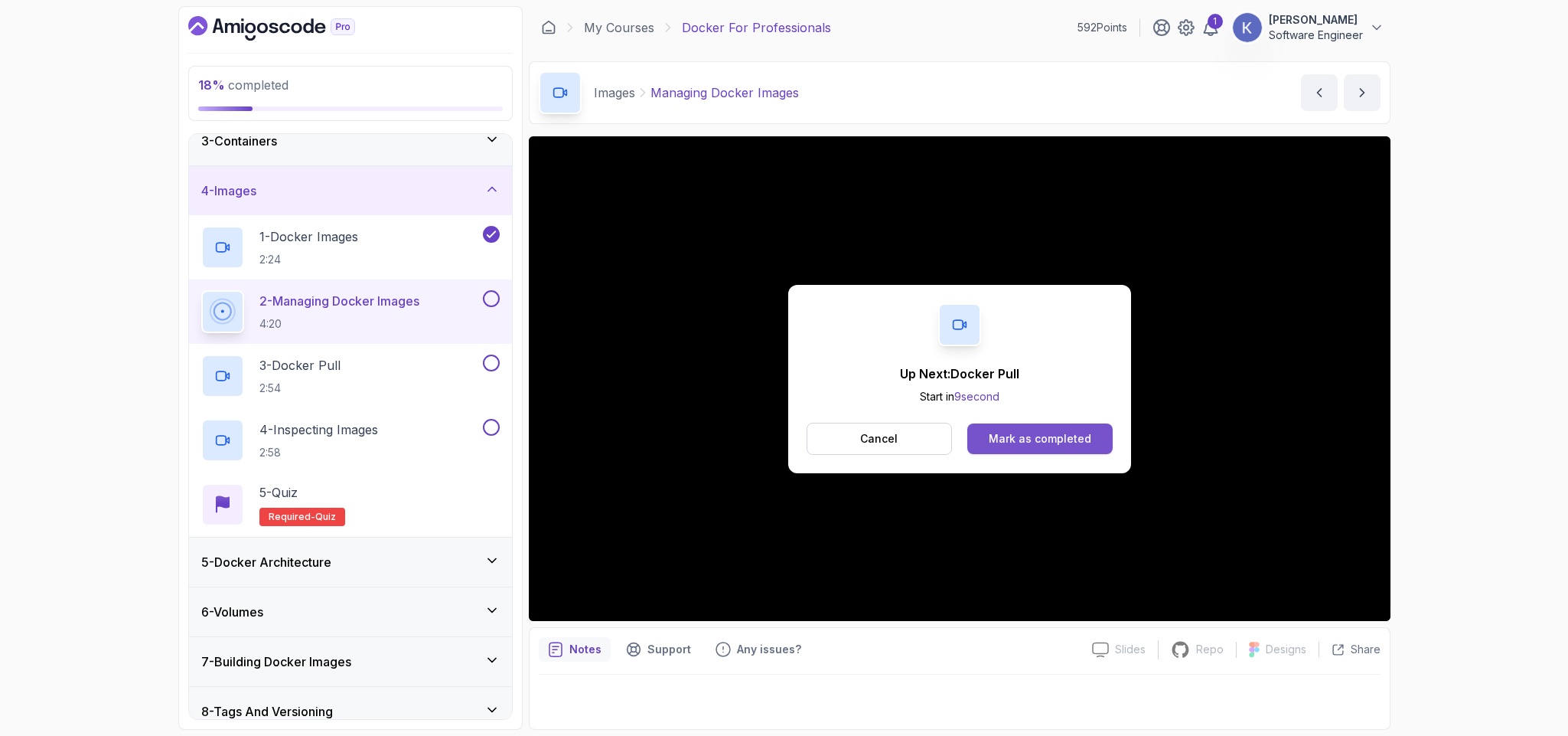
click at [1050, 431] on div "Mark as completed" at bounding box center [1040, 438] width 102 height 16
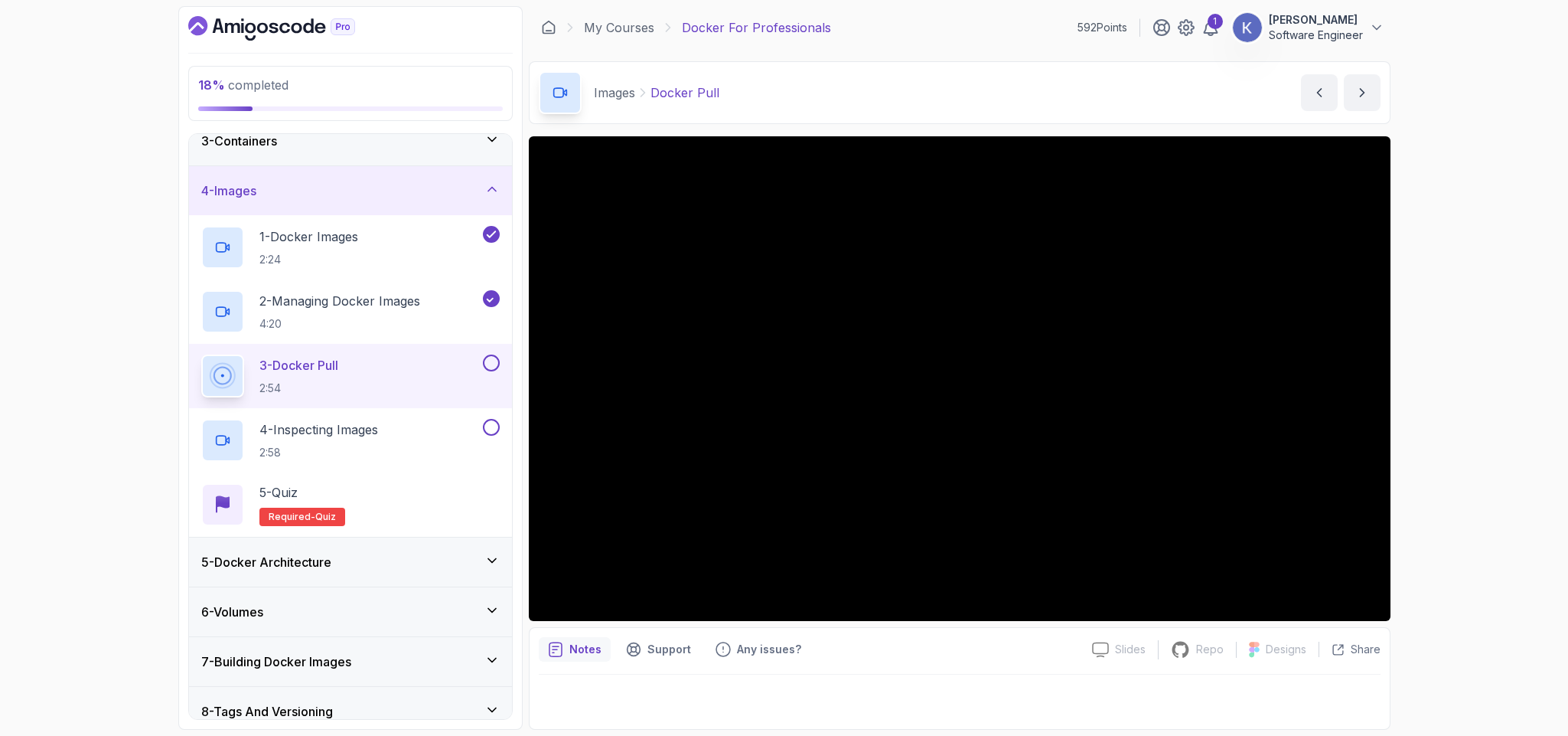
click at [478, 568] on div "5 - Docker Architecture" at bounding box center [350, 562] width 299 height 18
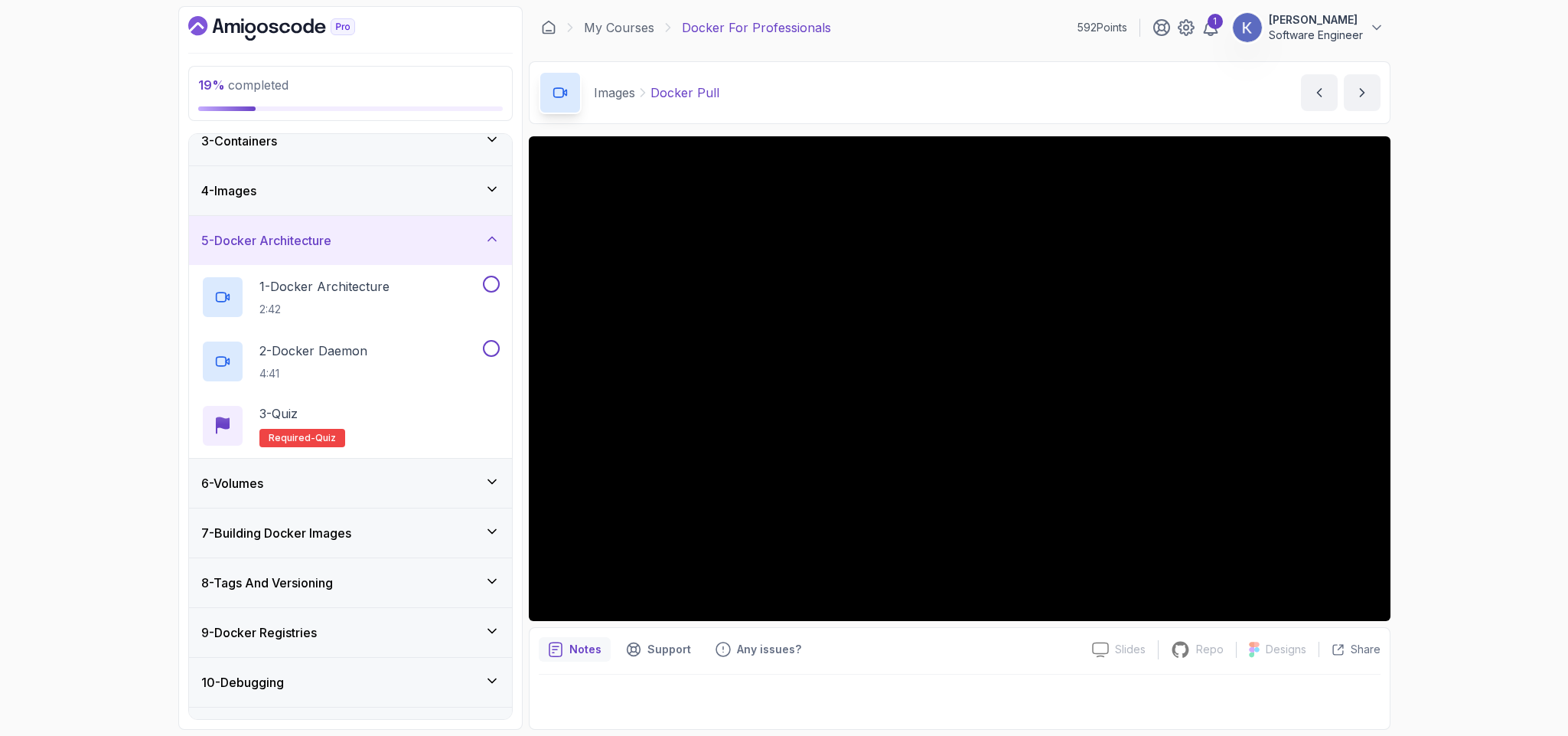
click at [422, 483] on div "6 - Volumes" at bounding box center [350, 483] width 299 height 18
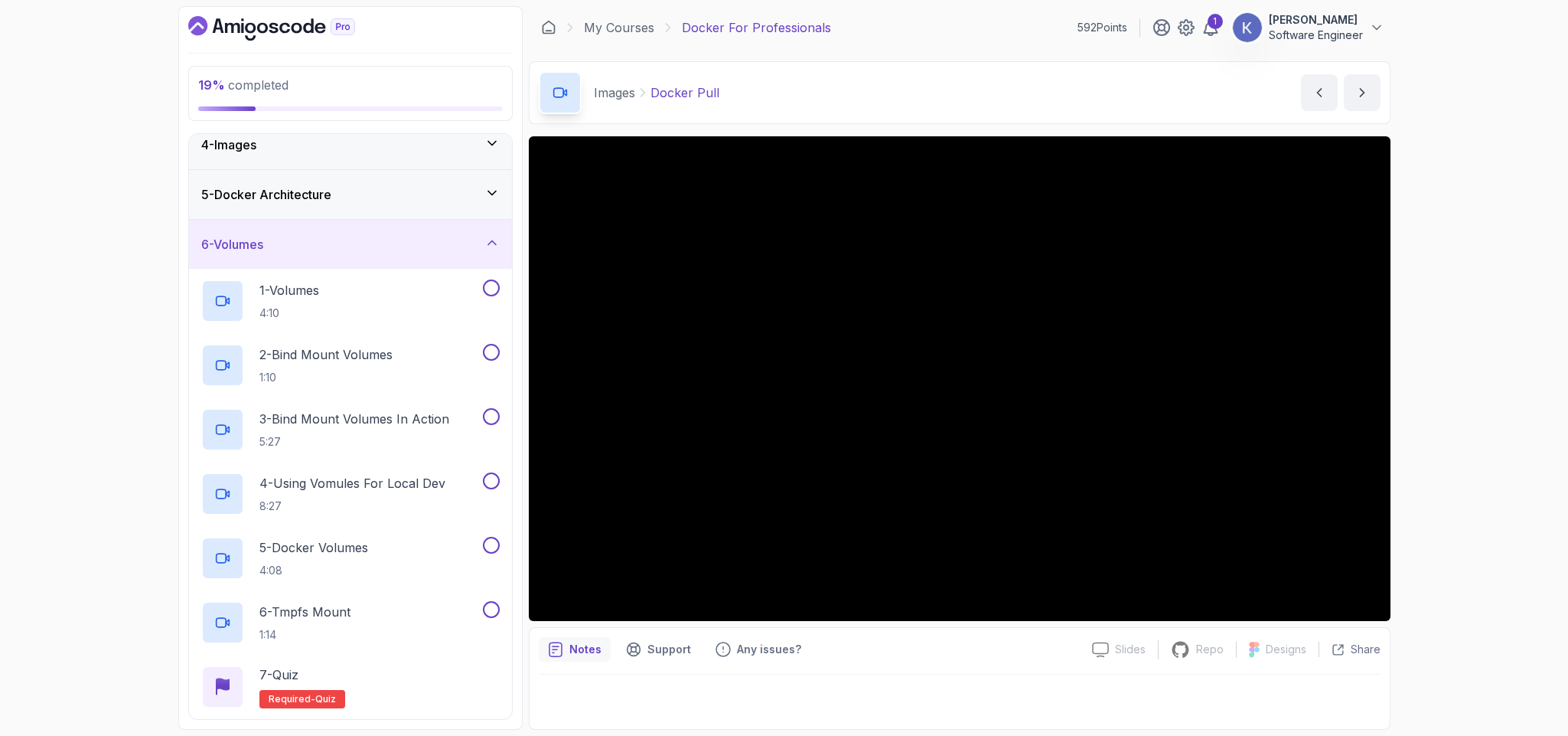
scroll to position [209, 0]
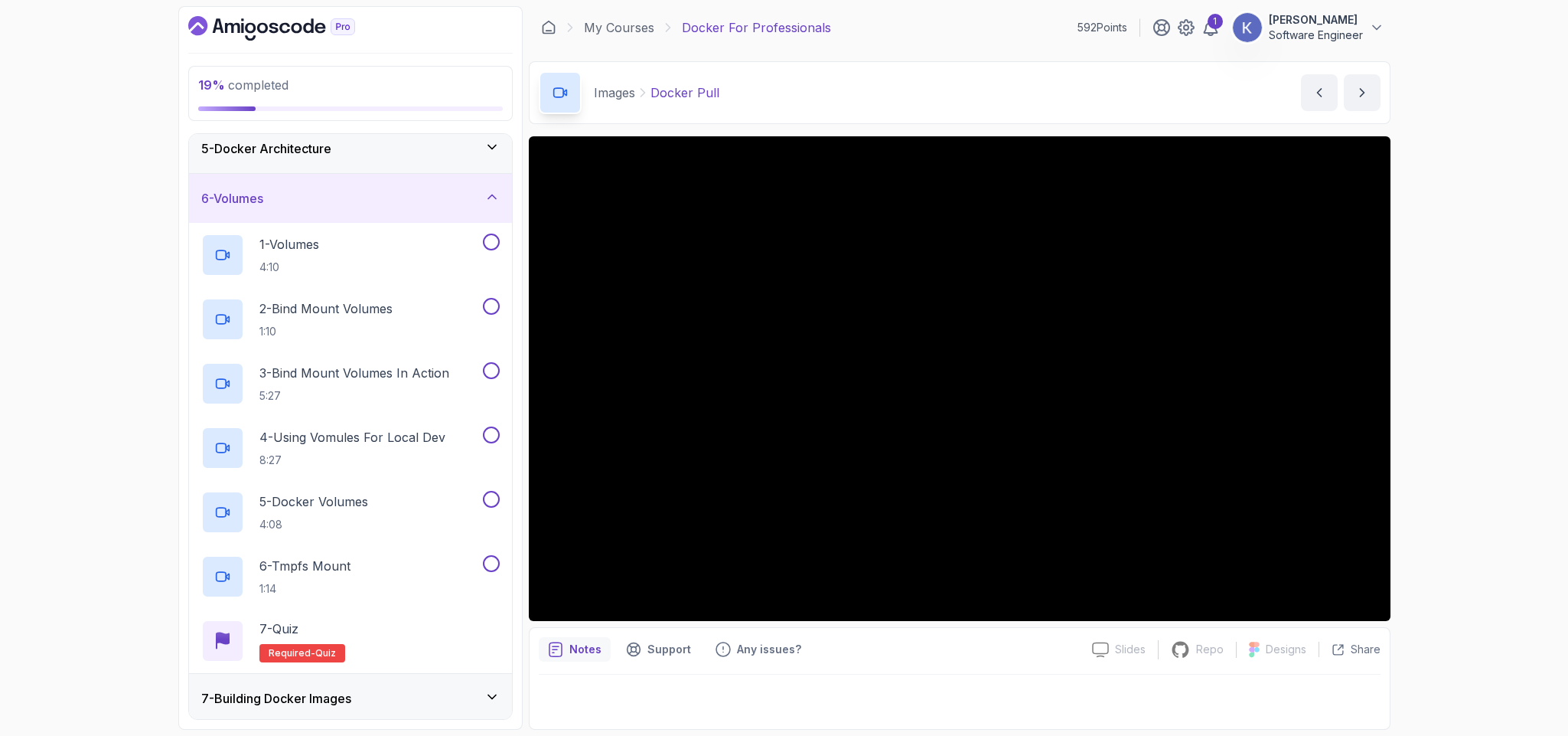
click at [395, 693] on div "7 - Building Docker Images" at bounding box center [350, 698] width 299 height 18
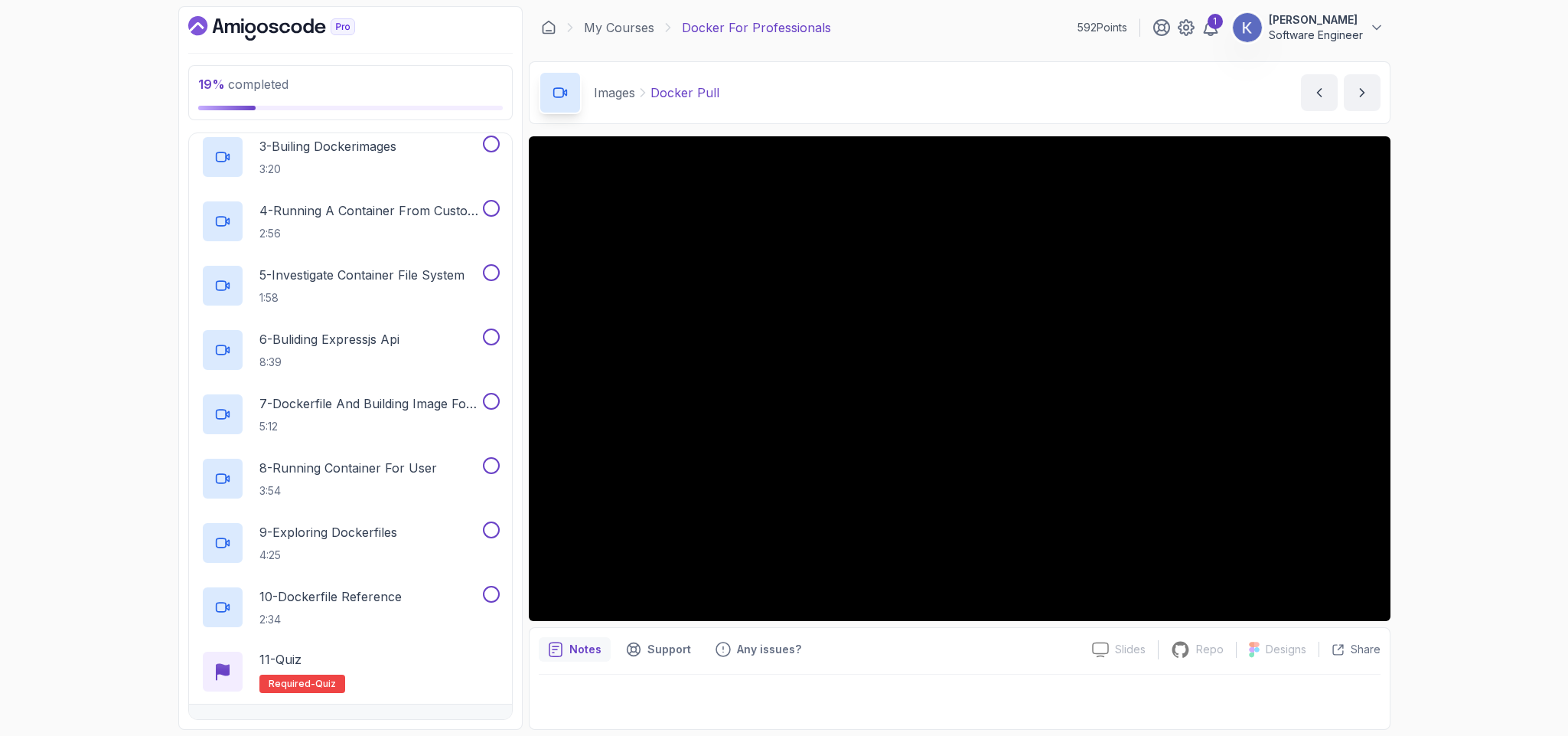
scroll to position [530, 0]
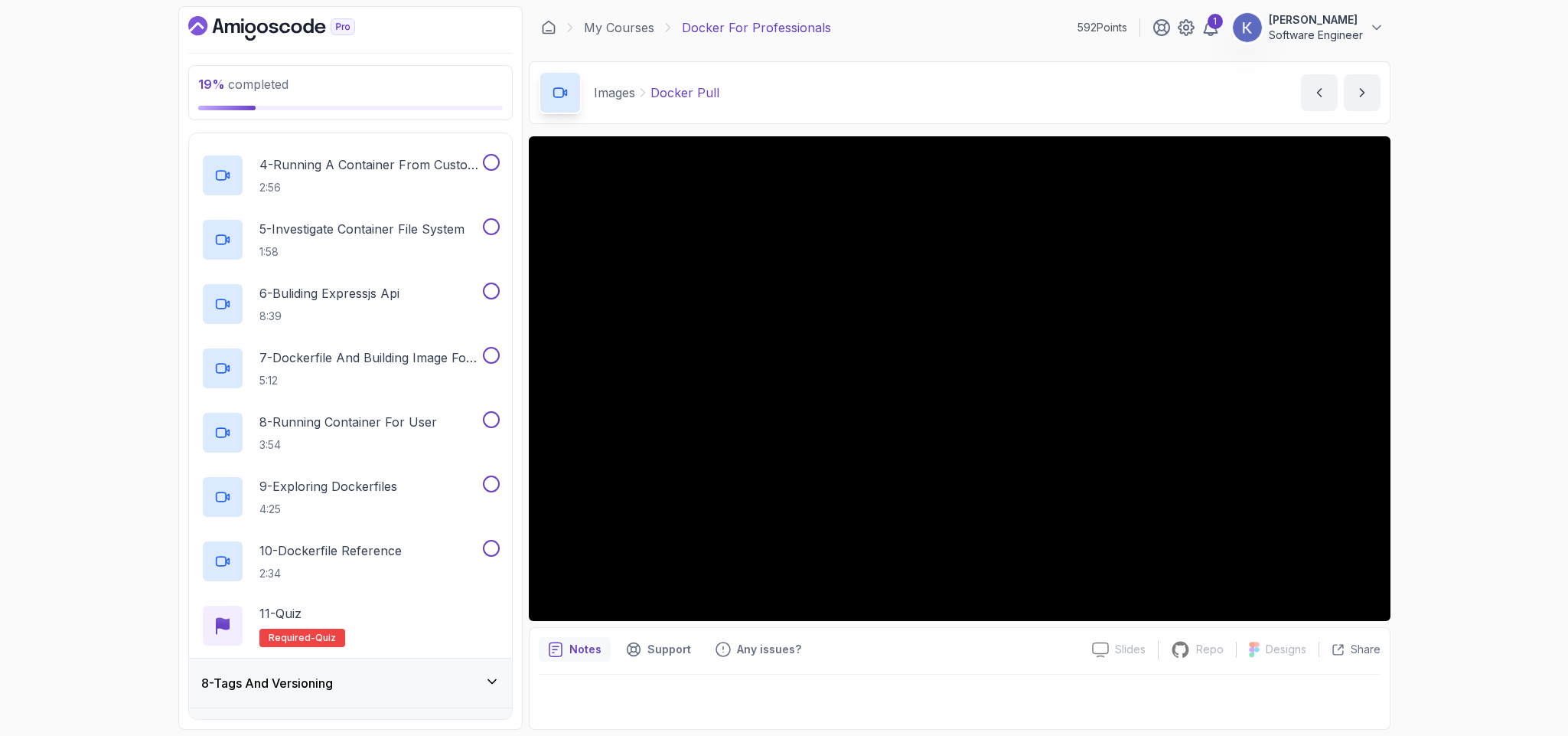
click at [395, 693] on div "8 - Tags And Versioning" at bounding box center [350, 683] width 299 height 18
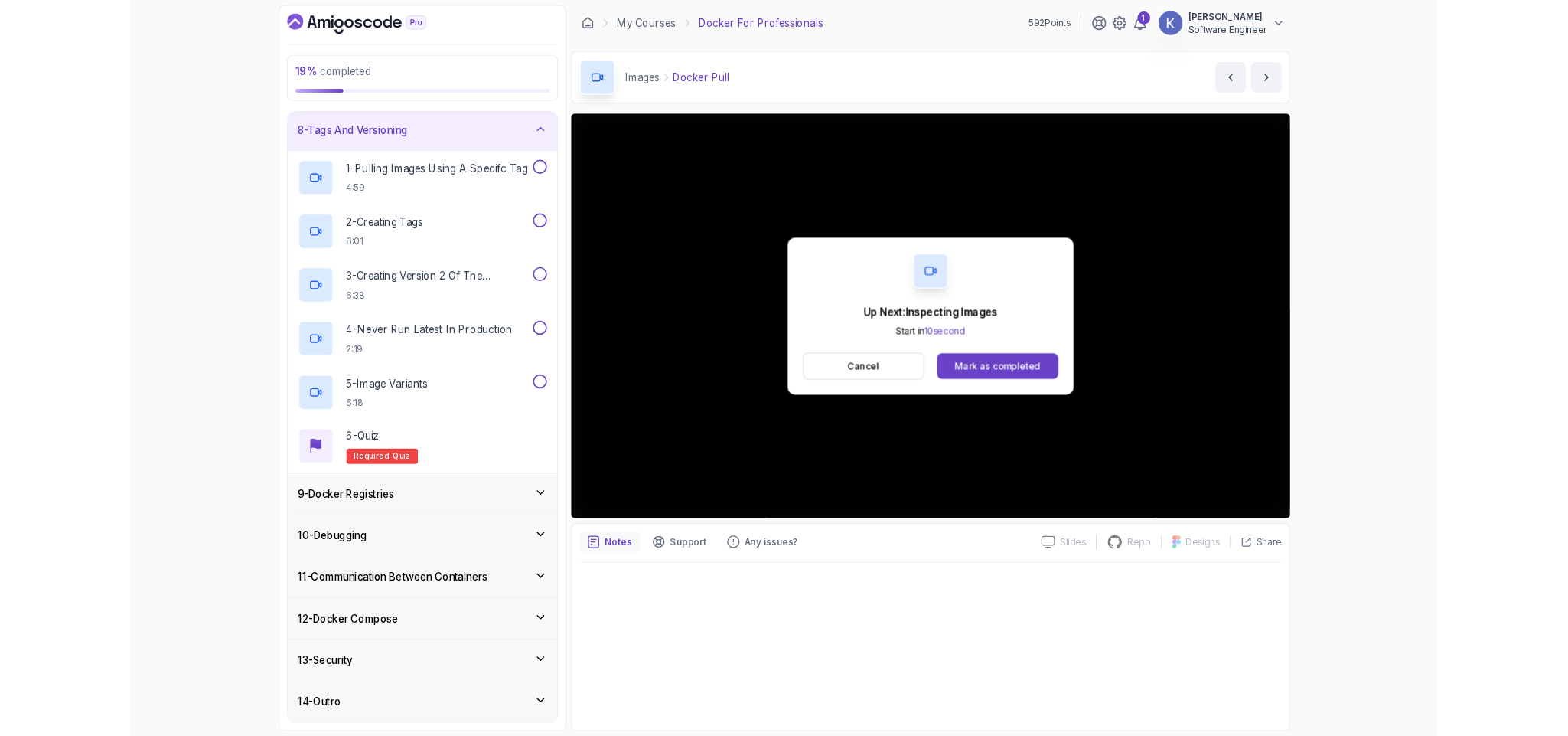
scroll to position [504, 0]
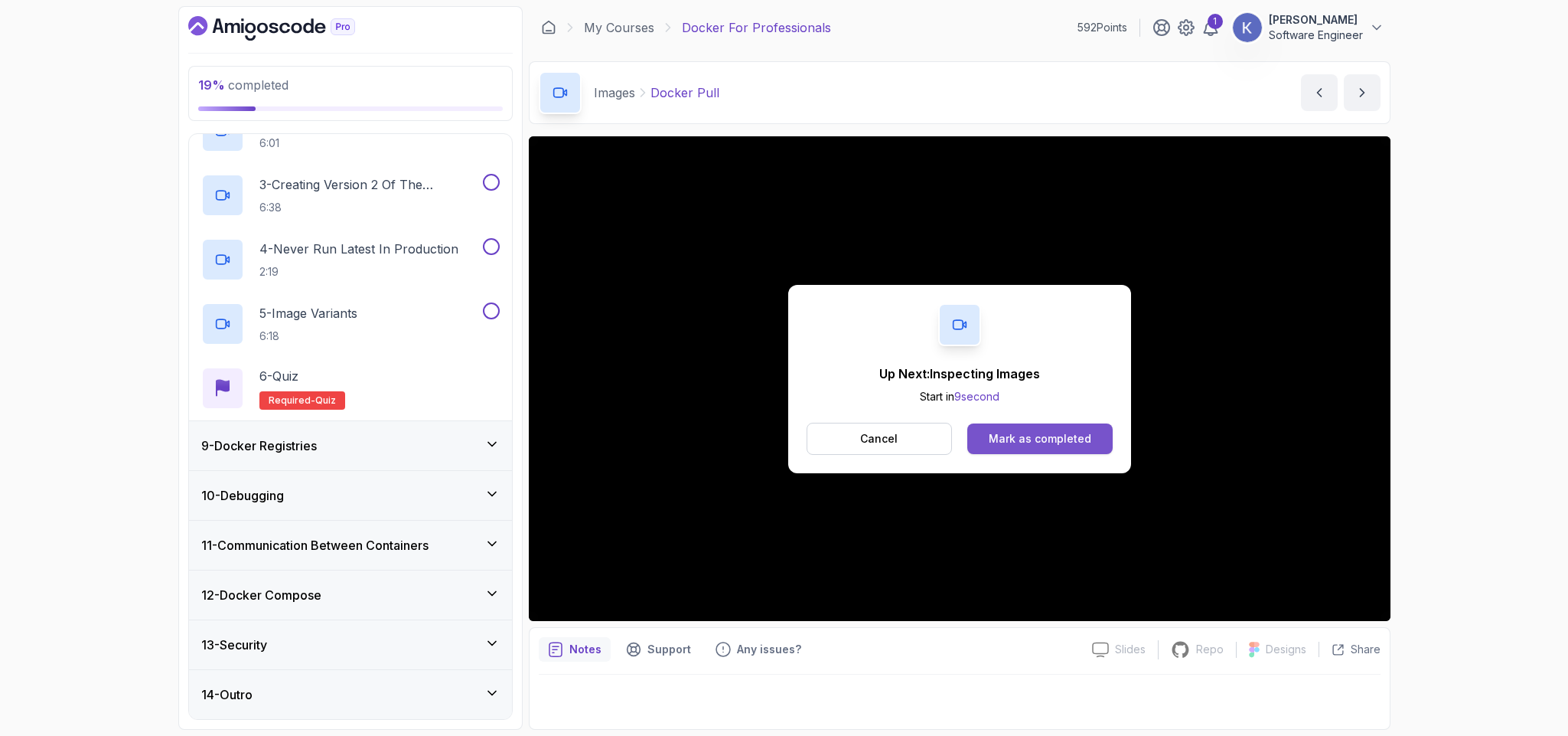
click at [1102, 435] on button "Mark as completed" at bounding box center [1039, 438] width 145 height 30
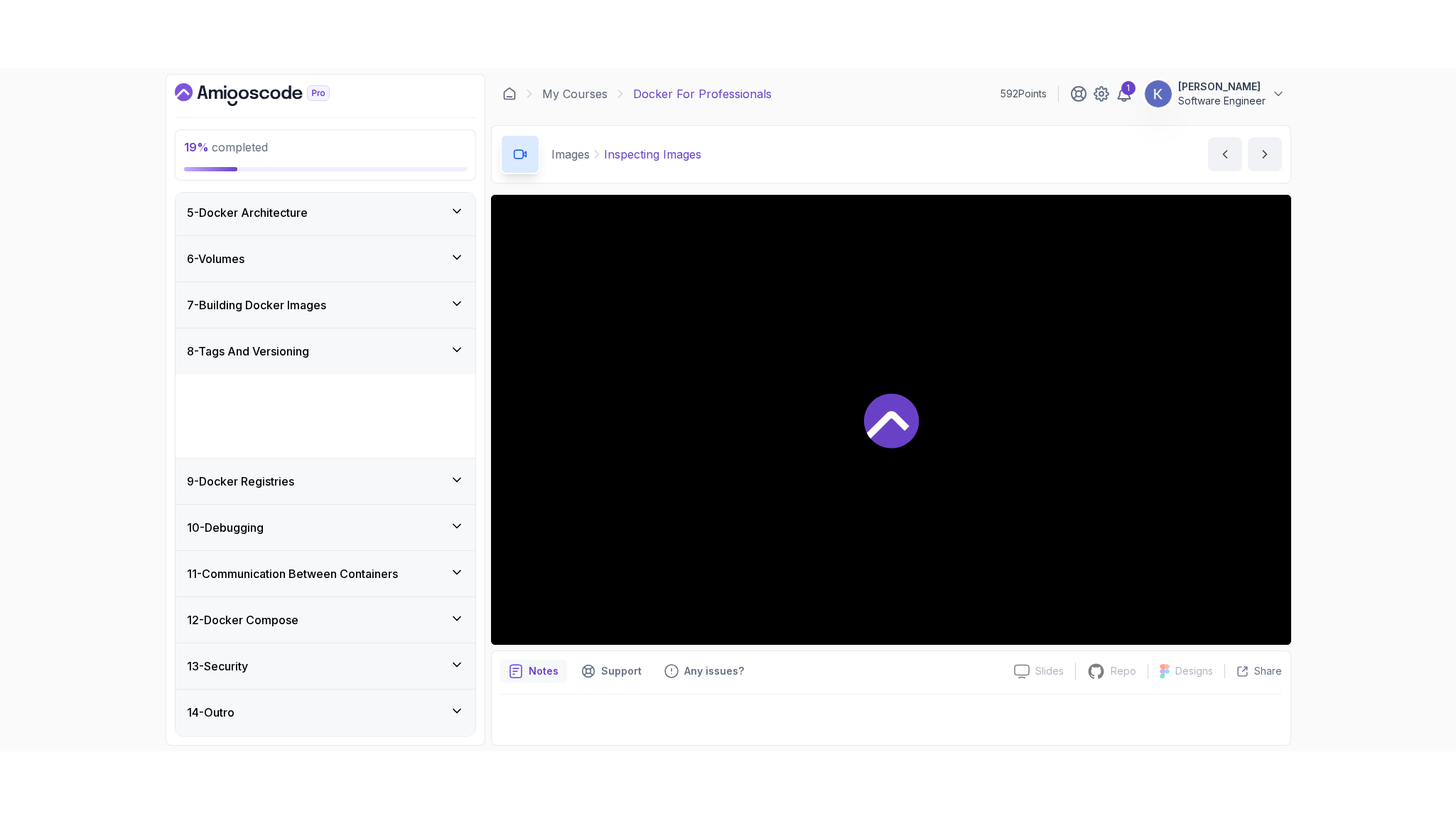
scroll to position [109, 0]
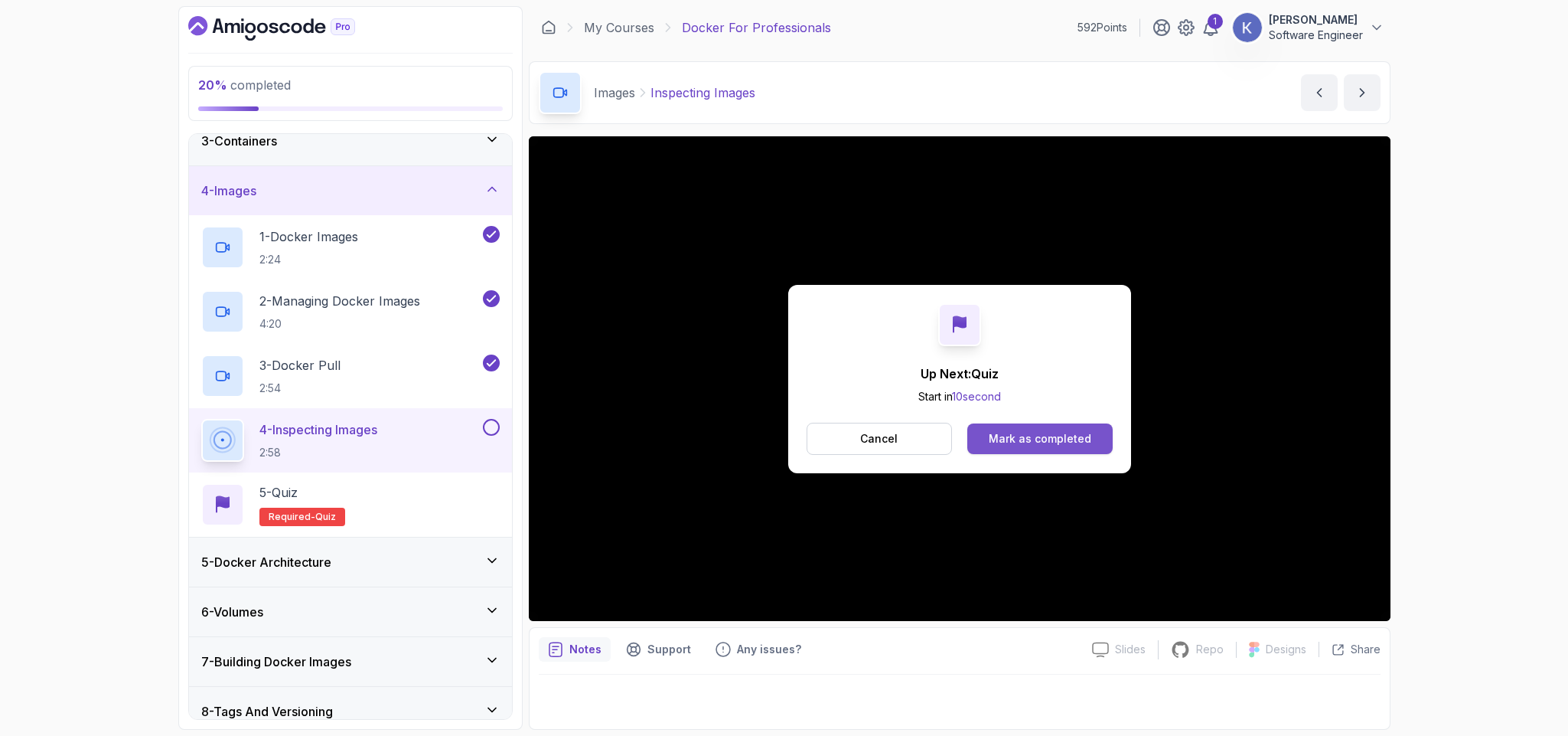
click at [1093, 434] on button "Mark as completed" at bounding box center [1039, 438] width 145 height 30
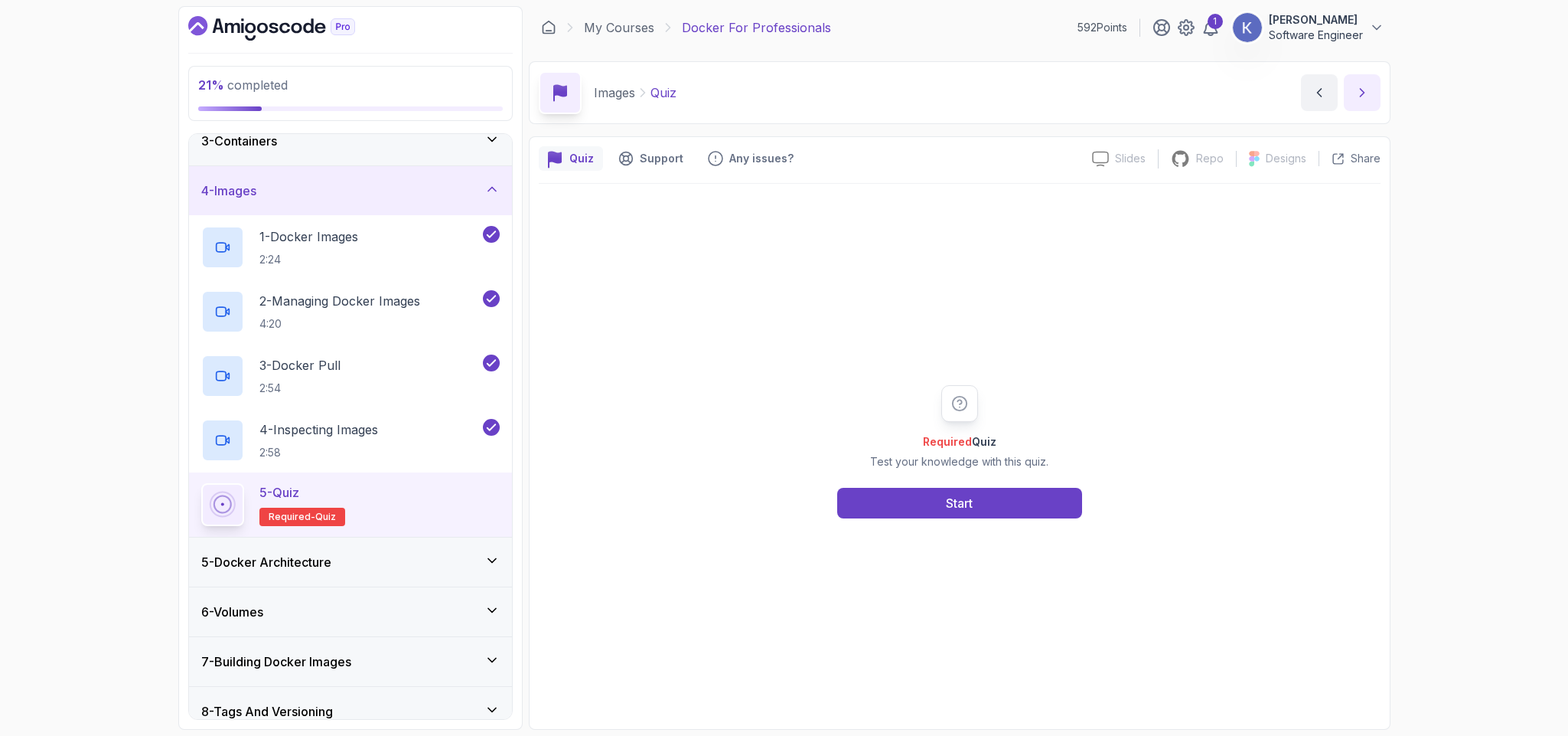
click at [1349, 100] on button "next content" at bounding box center [1362, 93] width 37 height 37
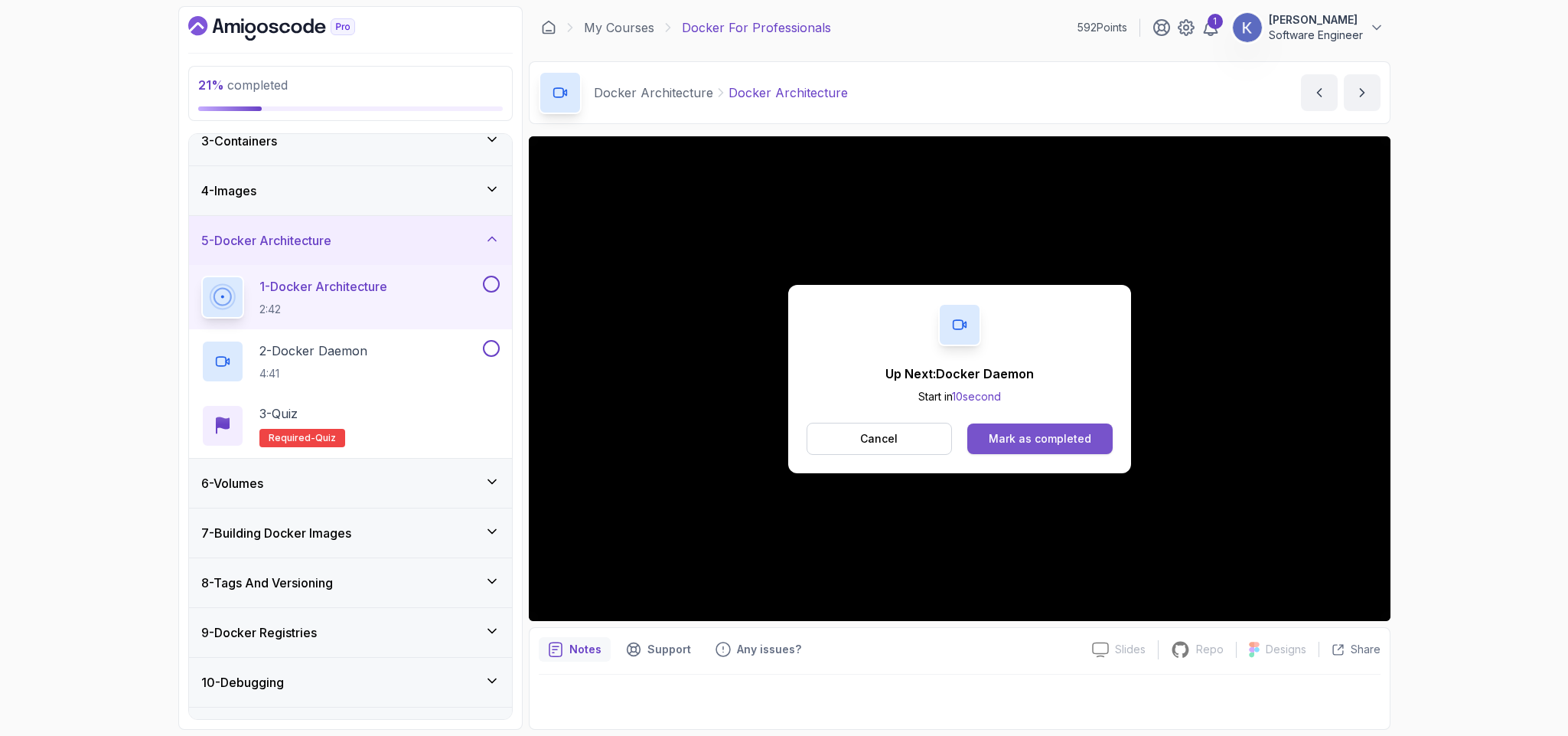
click at [1091, 434] on button "Mark as completed" at bounding box center [1039, 438] width 145 height 30
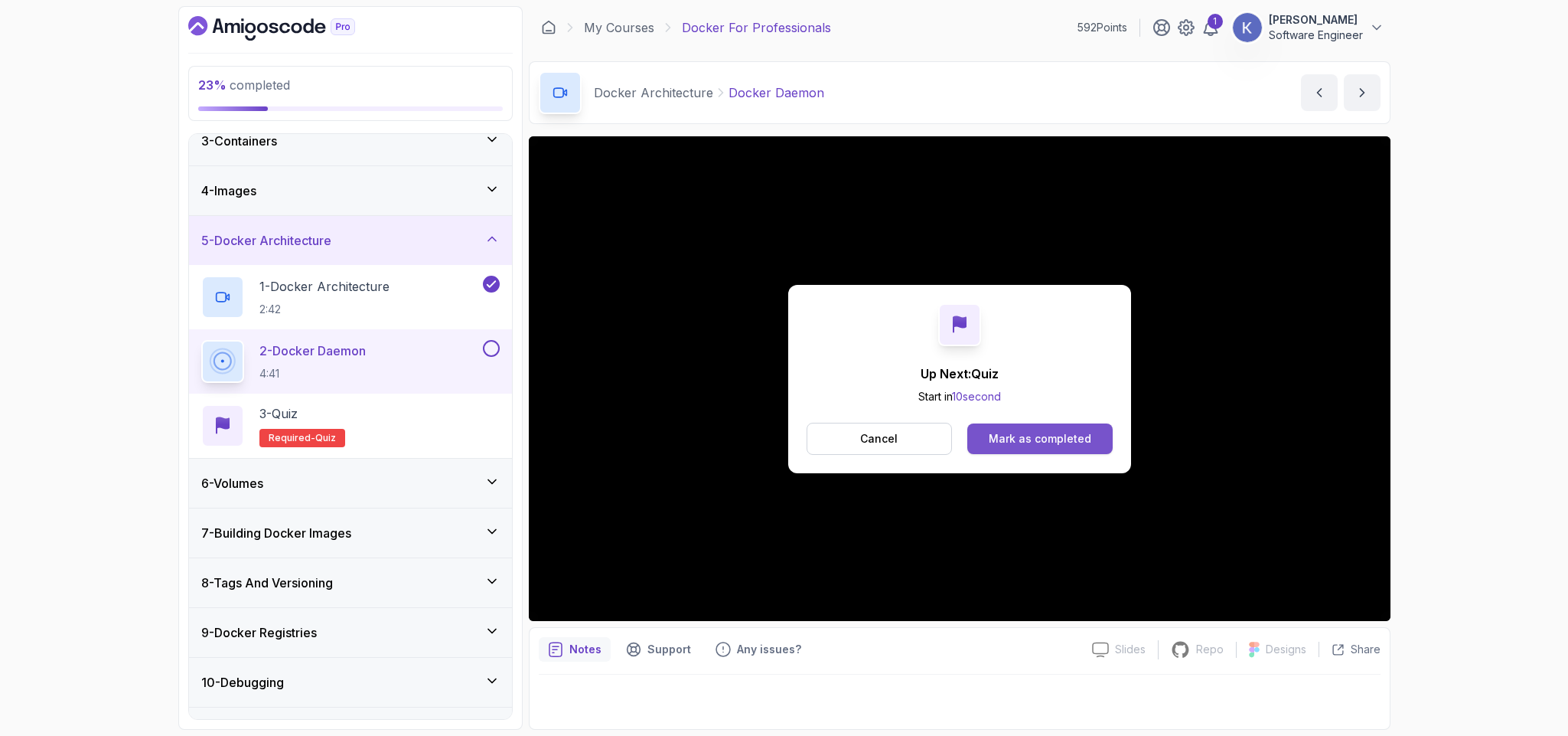
click at [1034, 440] on div "Mark as completed" at bounding box center [1040, 438] width 102 height 16
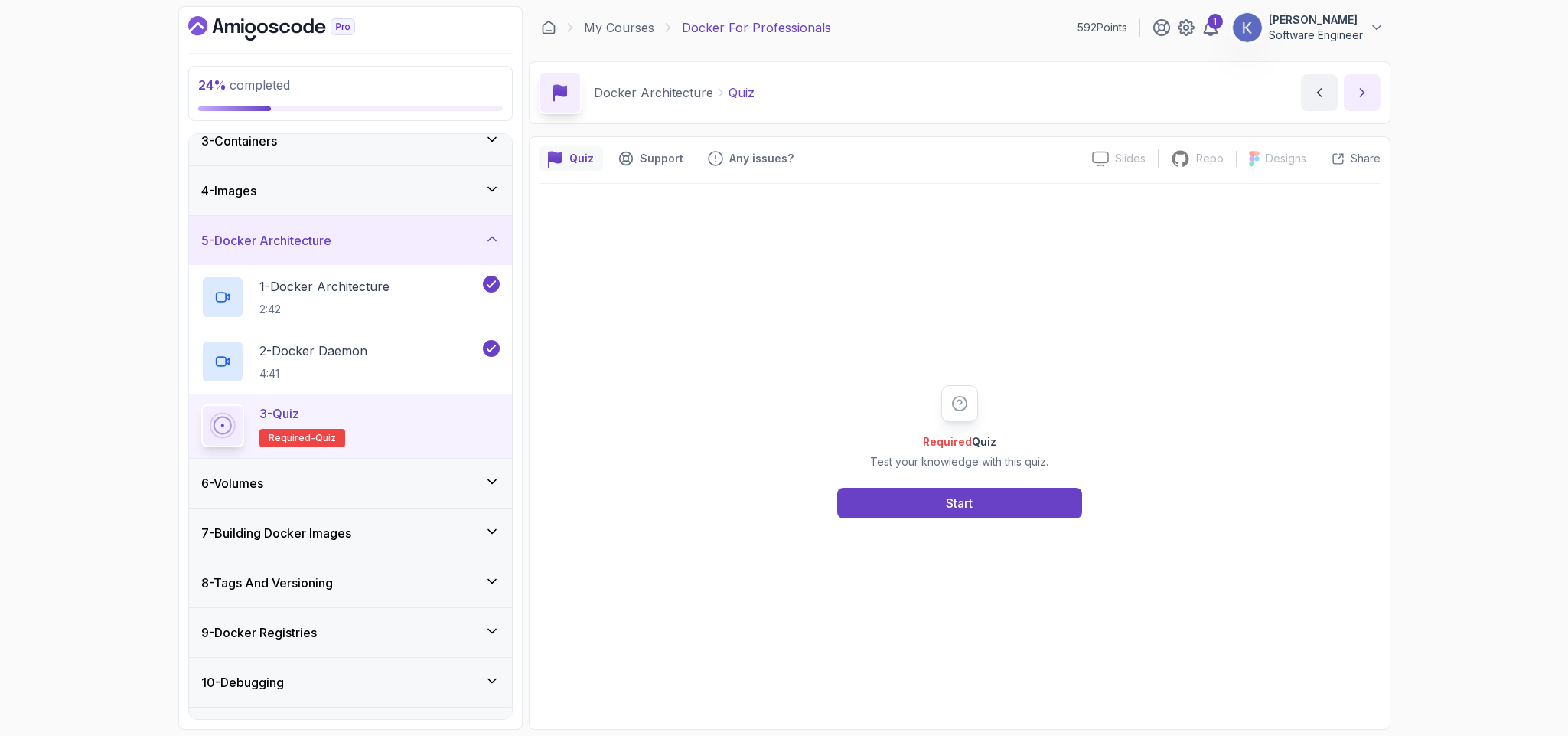
click at [1352, 104] on button "next content" at bounding box center [1362, 93] width 37 height 37
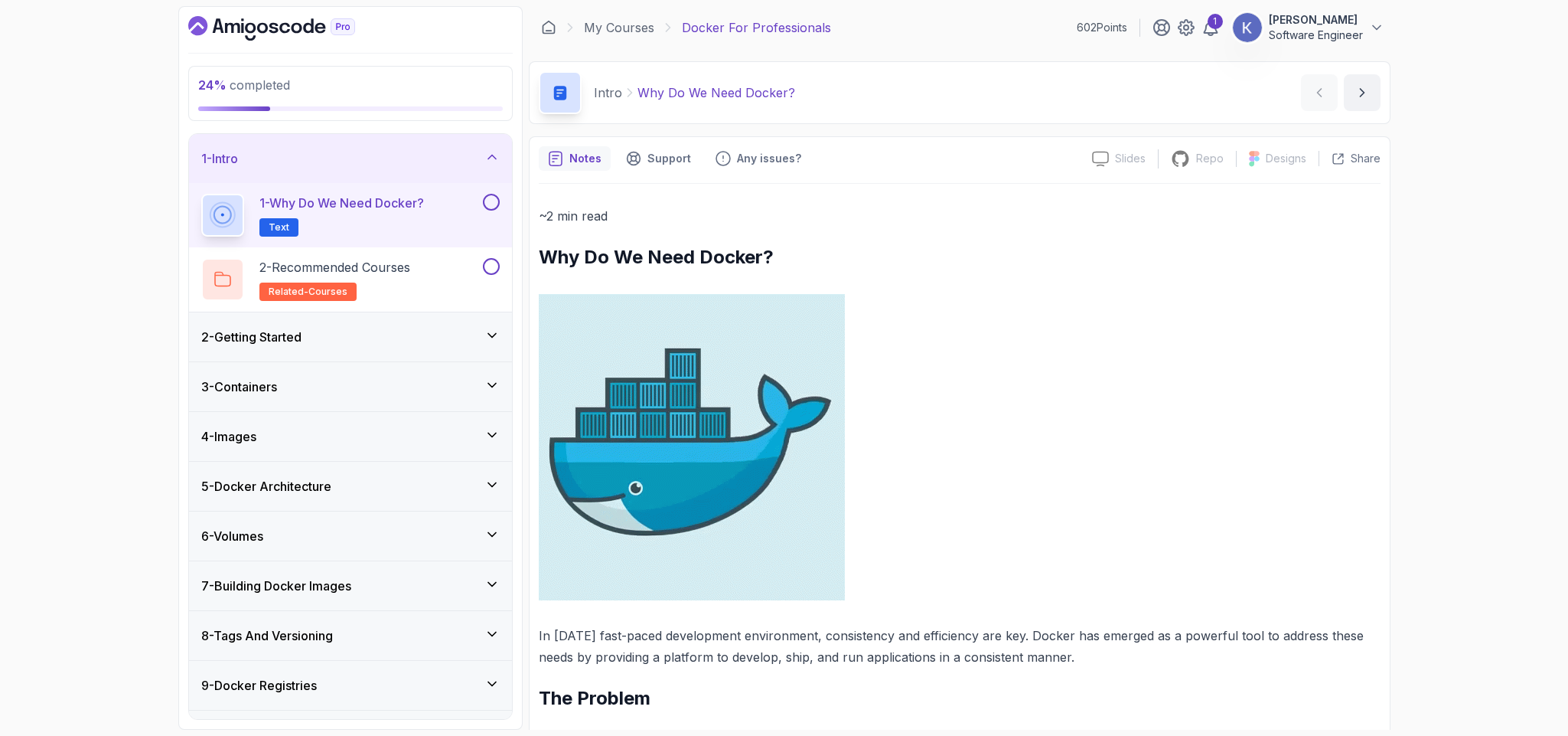
click at [313, 540] on div "6 - Volumes" at bounding box center [350, 536] width 299 height 18
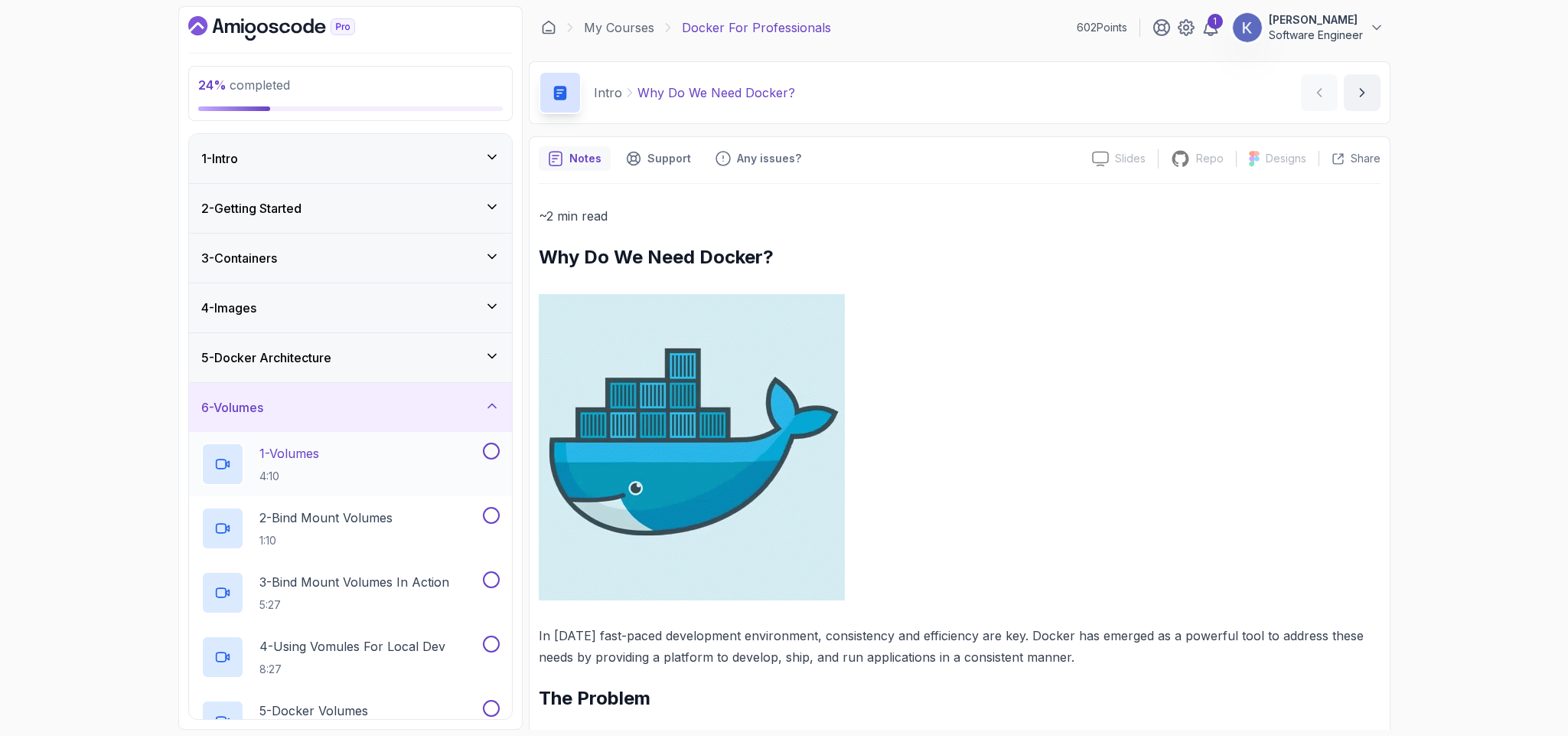
click at [377, 458] on div "1 - Volumes 4:10" at bounding box center [340, 464] width 278 height 42
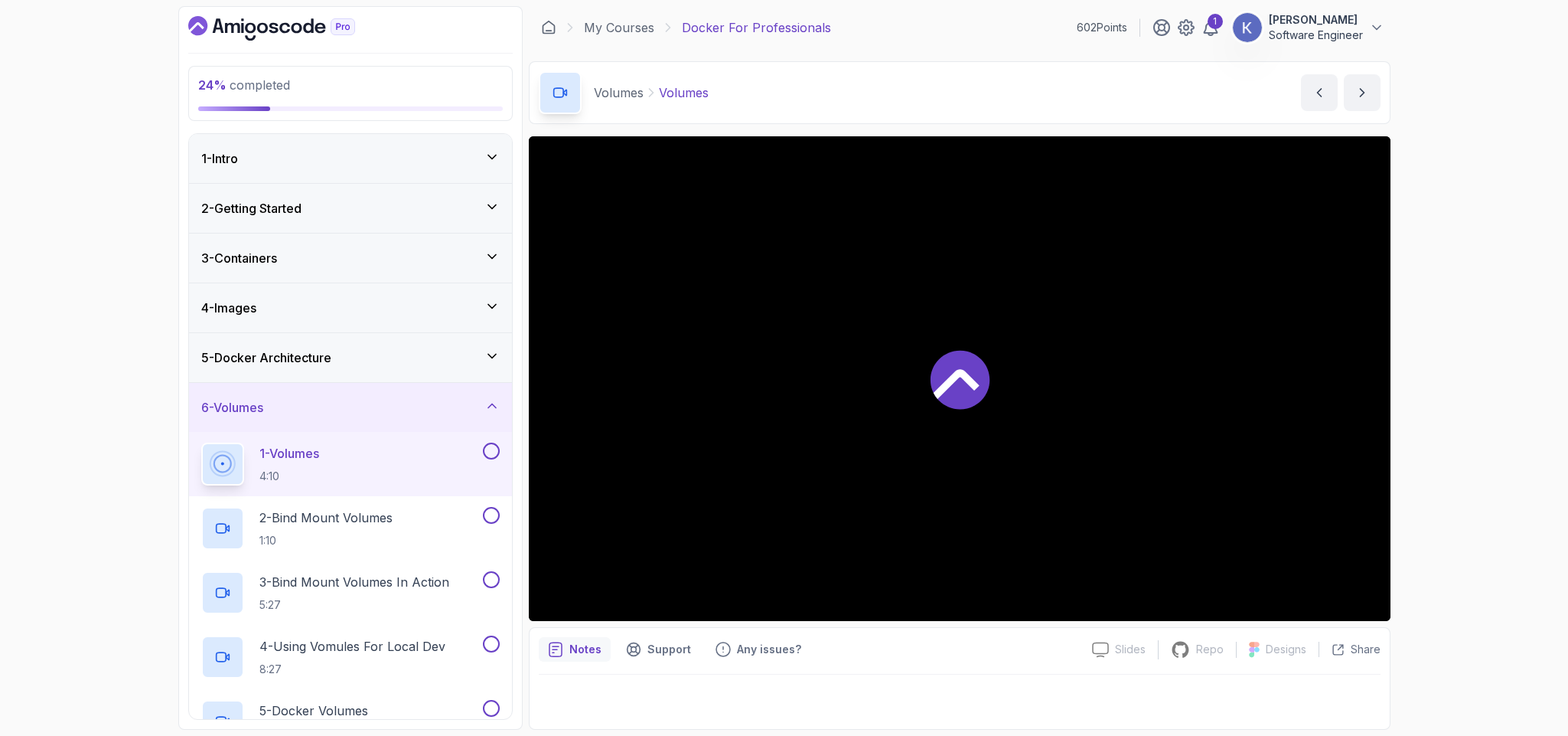
click at [688, 511] on div at bounding box center [960, 379] width 862 height 485
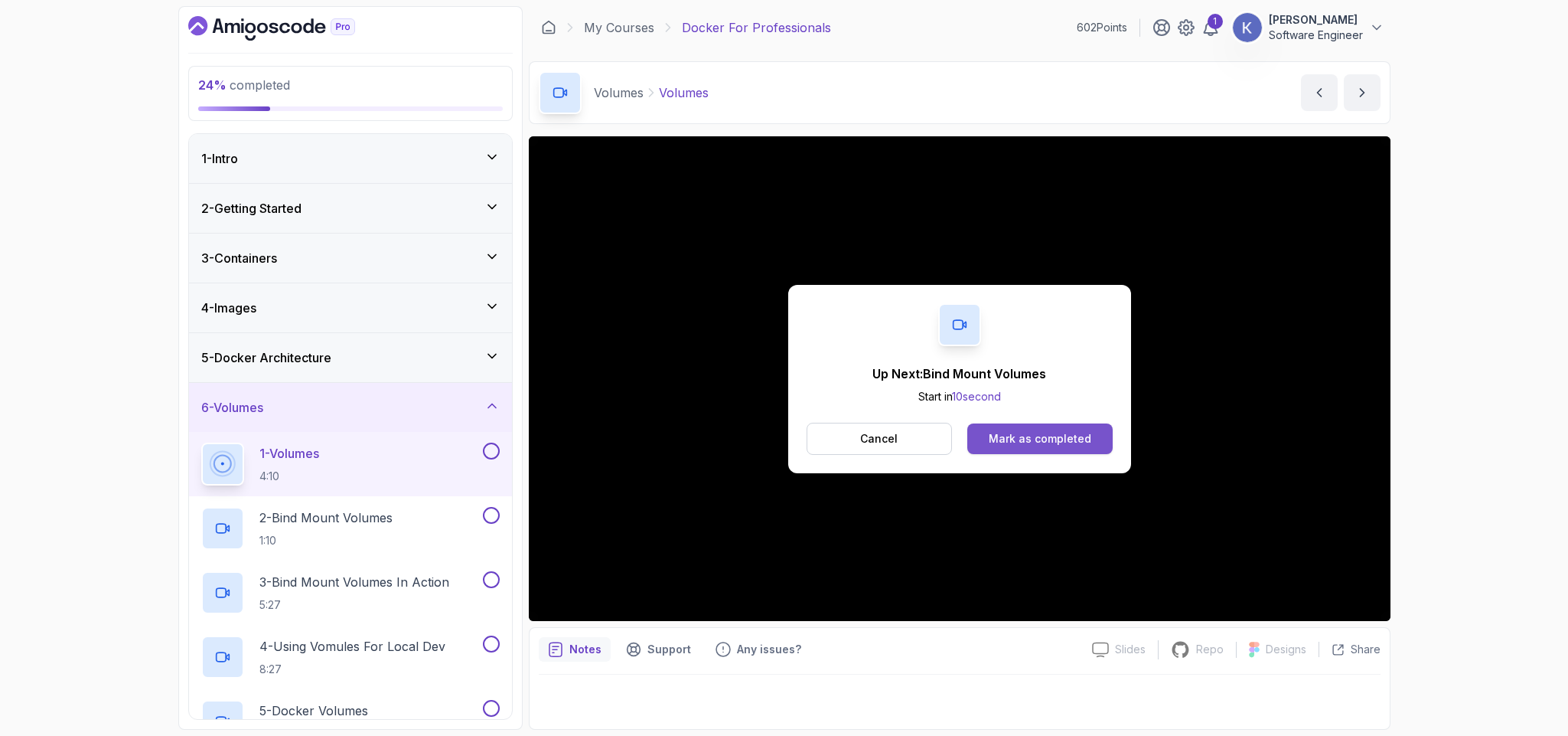
click at [1082, 445] on div "Mark as completed" at bounding box center [1040, 438] width 102 height 16
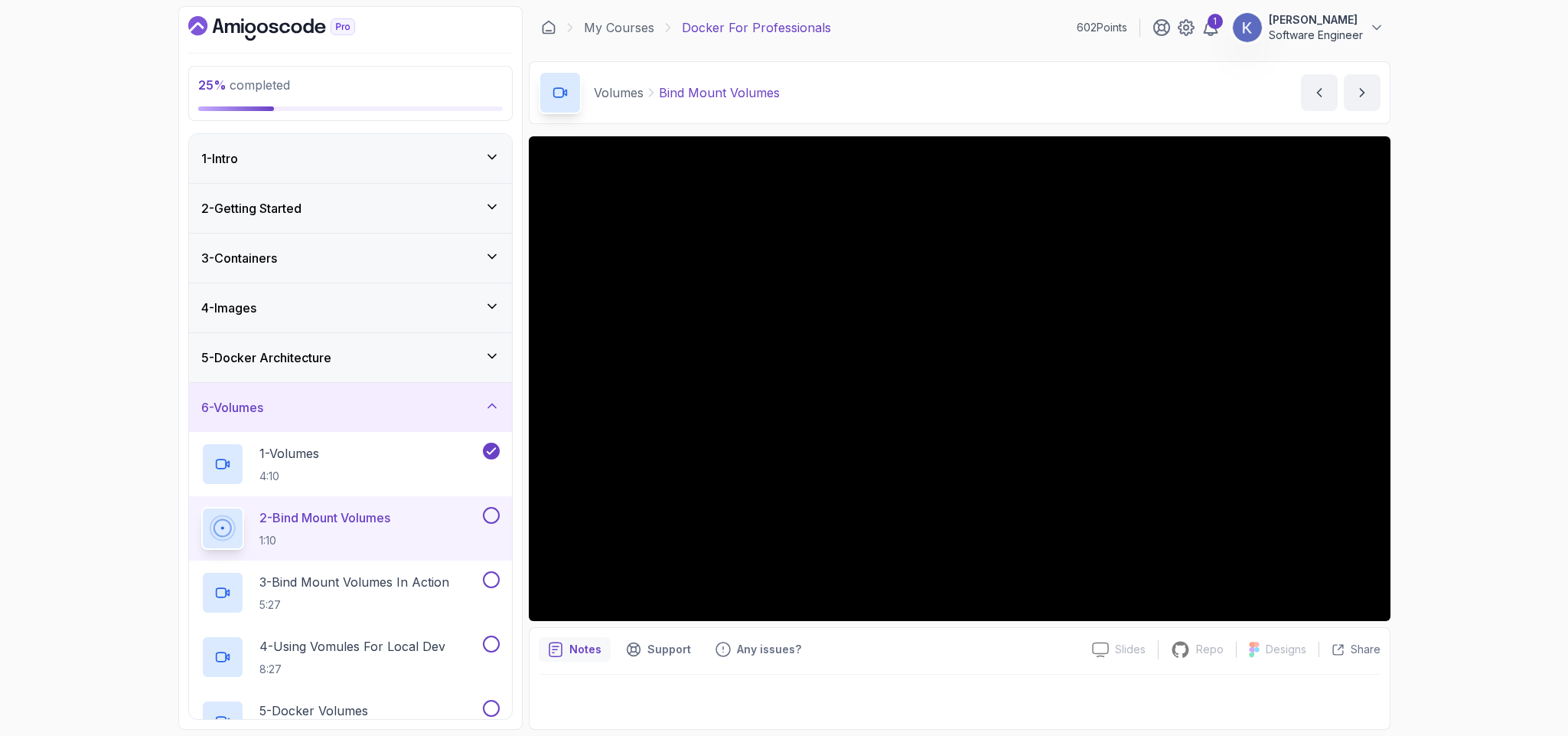
click at [192, 527] on div "2 - Bind Mount Volumes 1:10" at bounding box center [350, 528] width 323 height 65
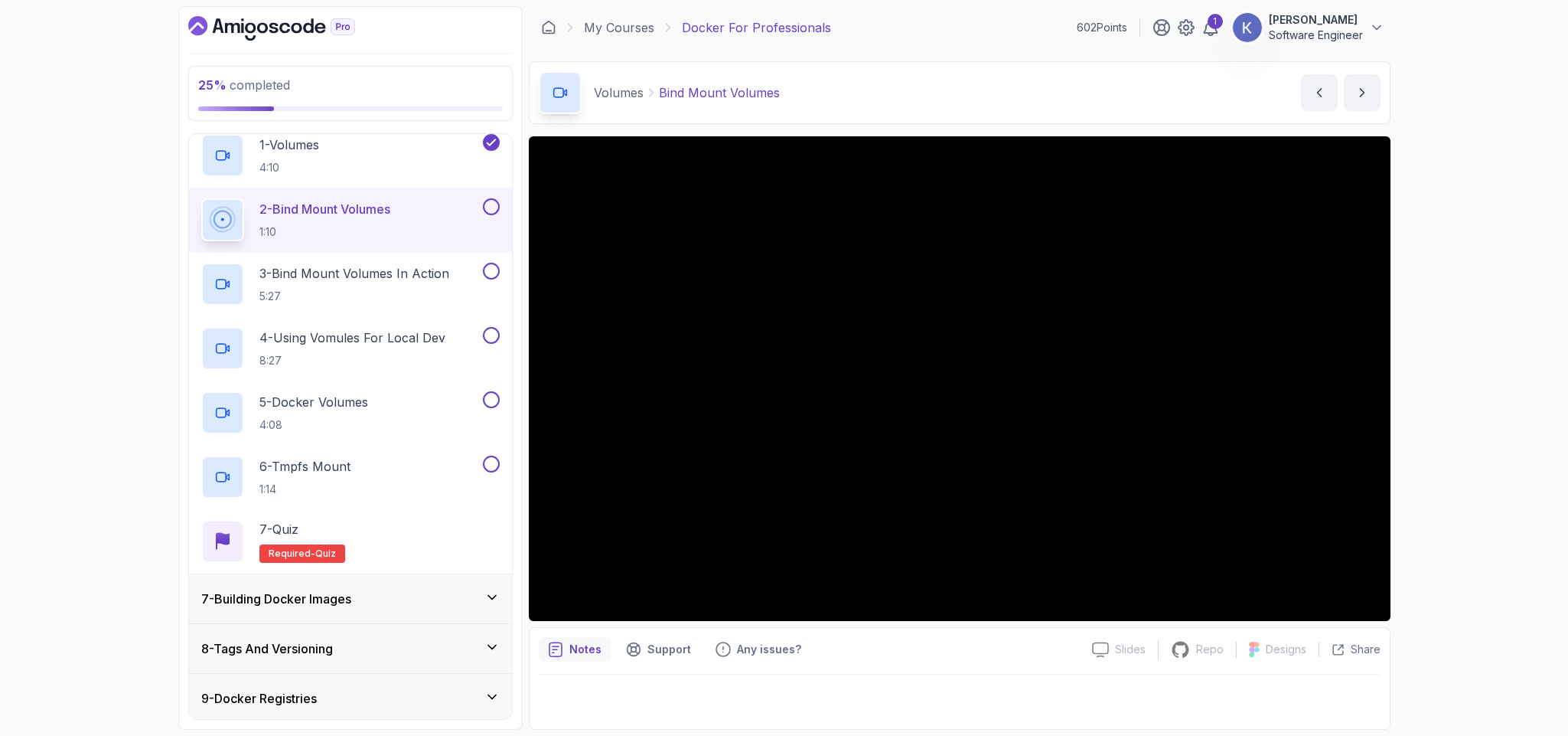
scroll to position [368, 0]
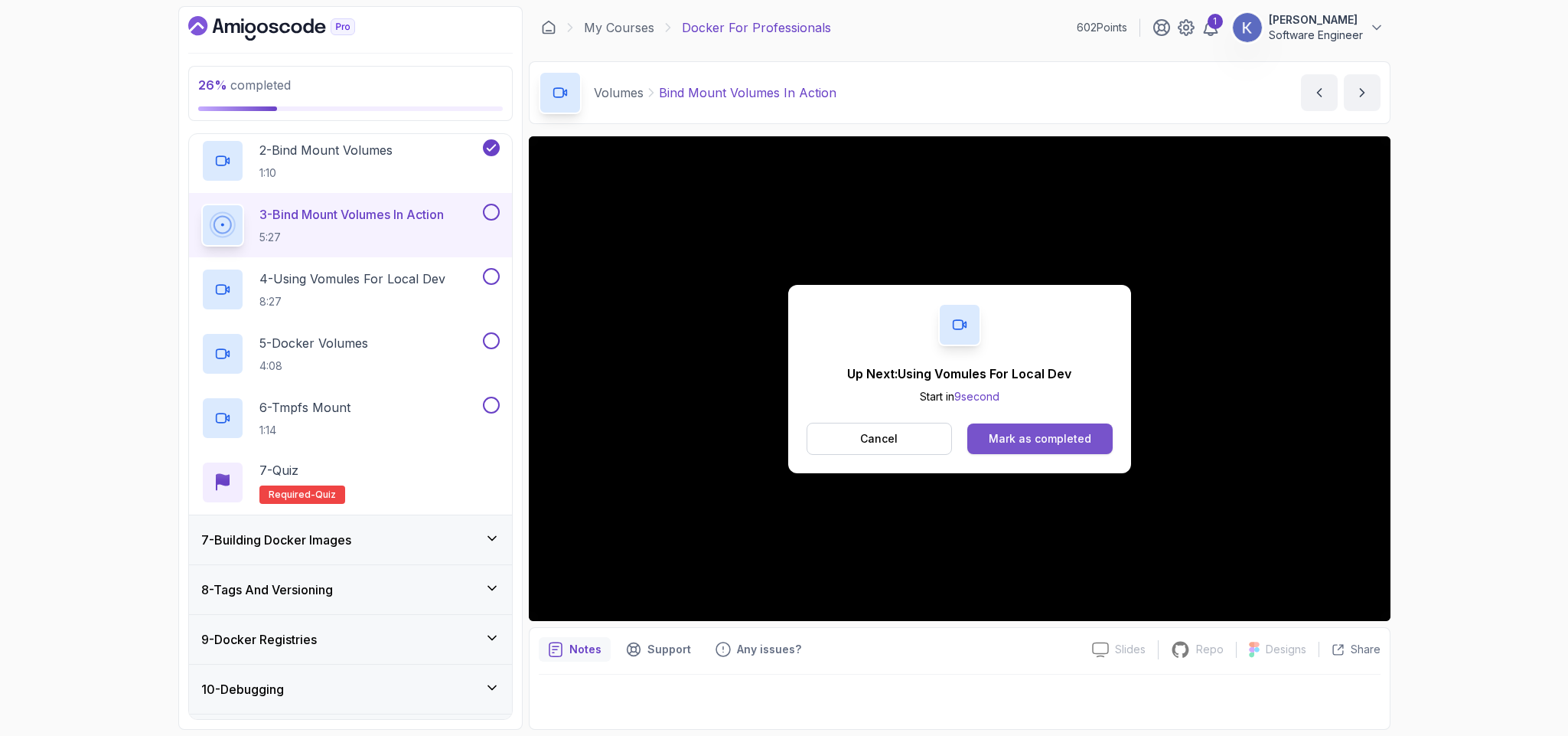
click at [1081, 439] on div "Mark as completed" at bounding box center [1040, 438] width 102 height 16
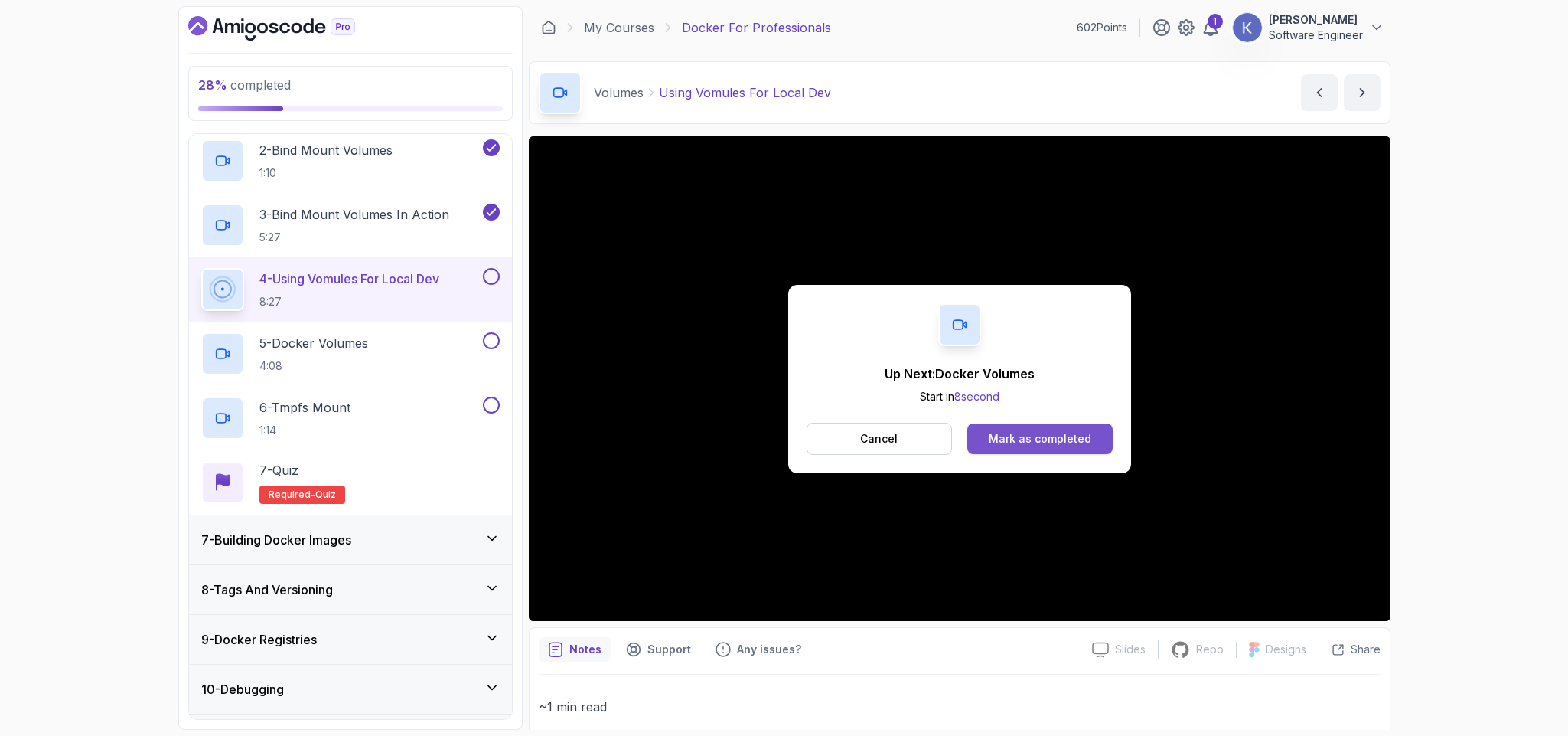
click at [1087, 440] on div "Mark as completed" at bounding box center [1040, 438] width 102 height 16
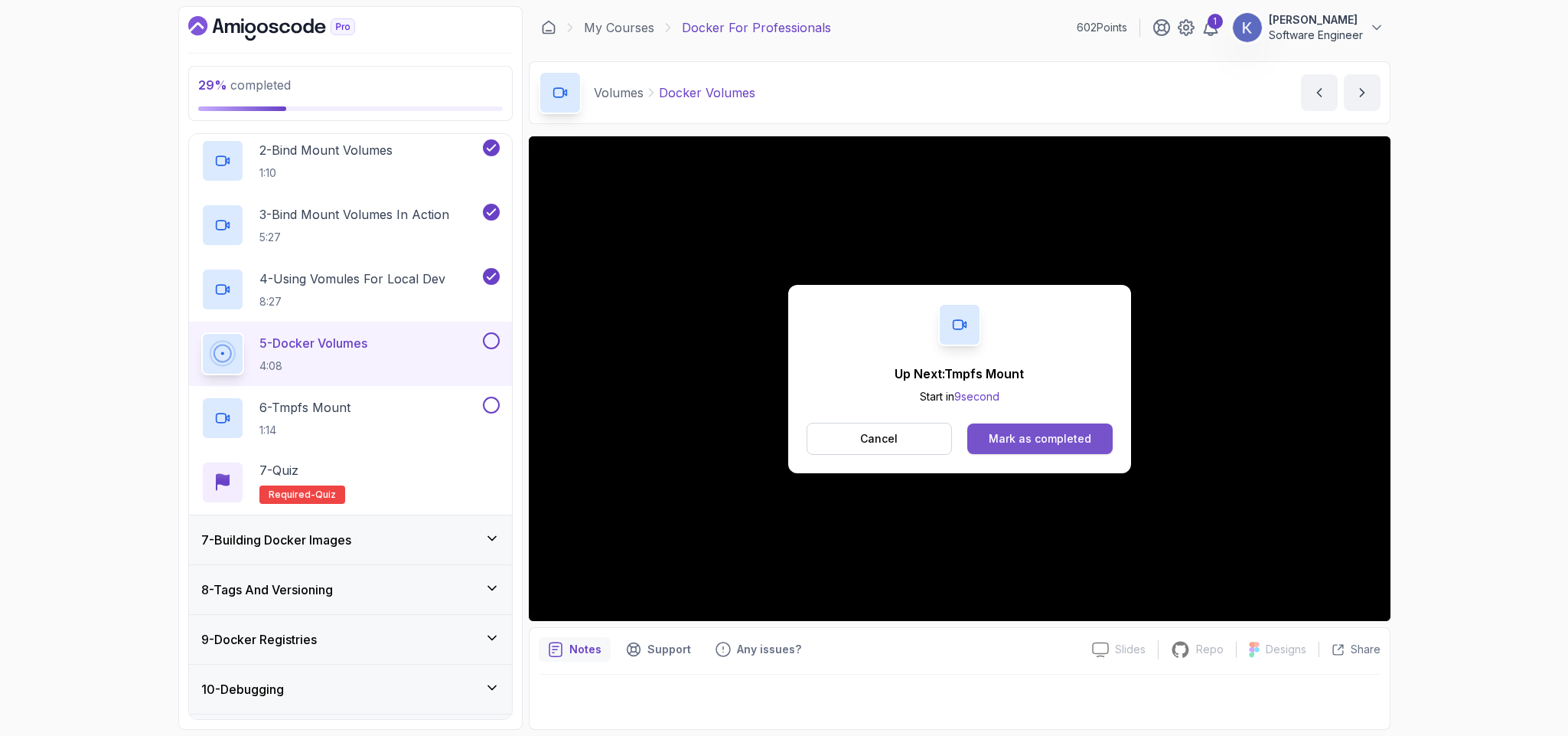
click at [1091, 437] on button "Mark as completed" at bounding box center [1039, 438] width 145 height 30
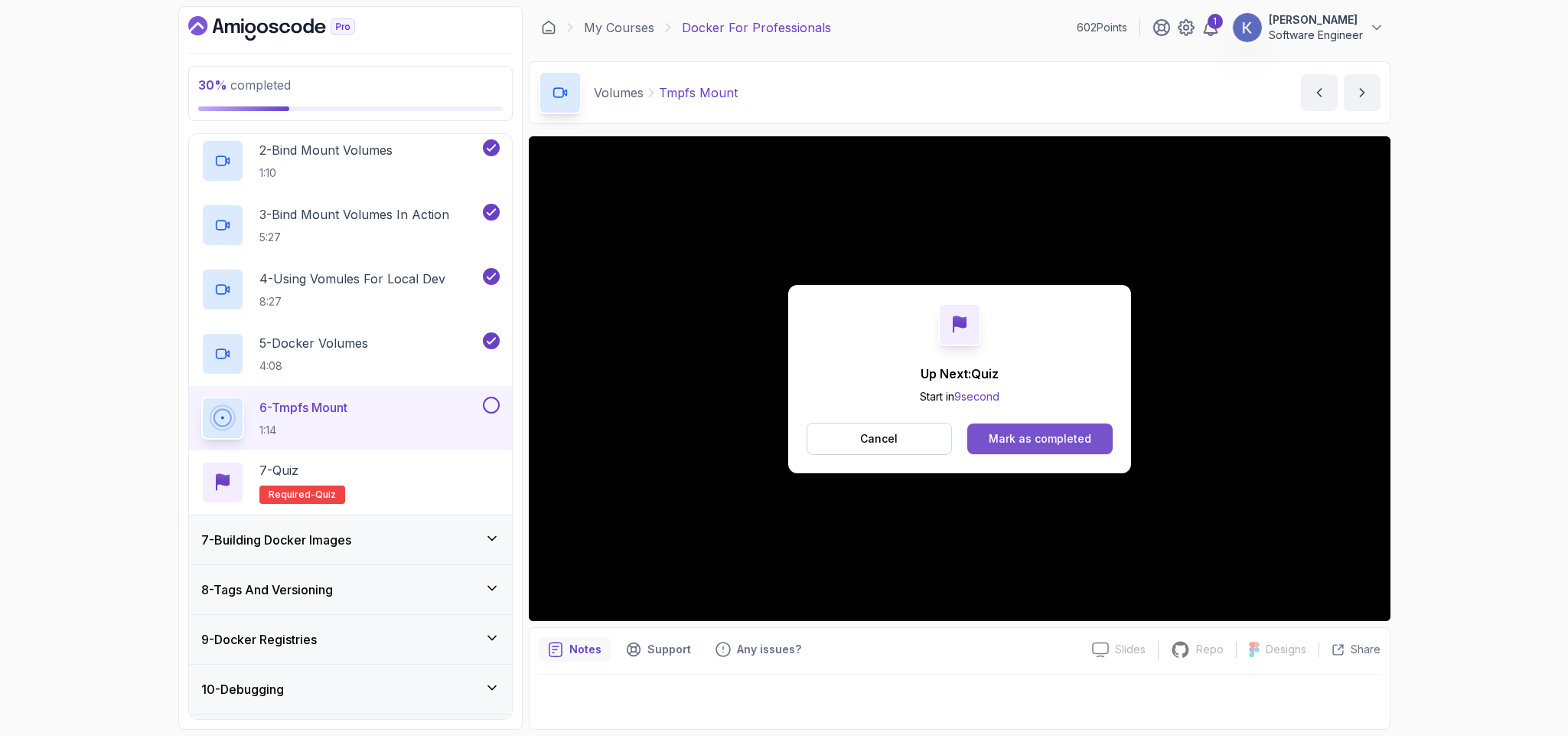
click at [1058, 435] on div "Mark as completed" at bounding box center [1040, 438] width 102 height 16
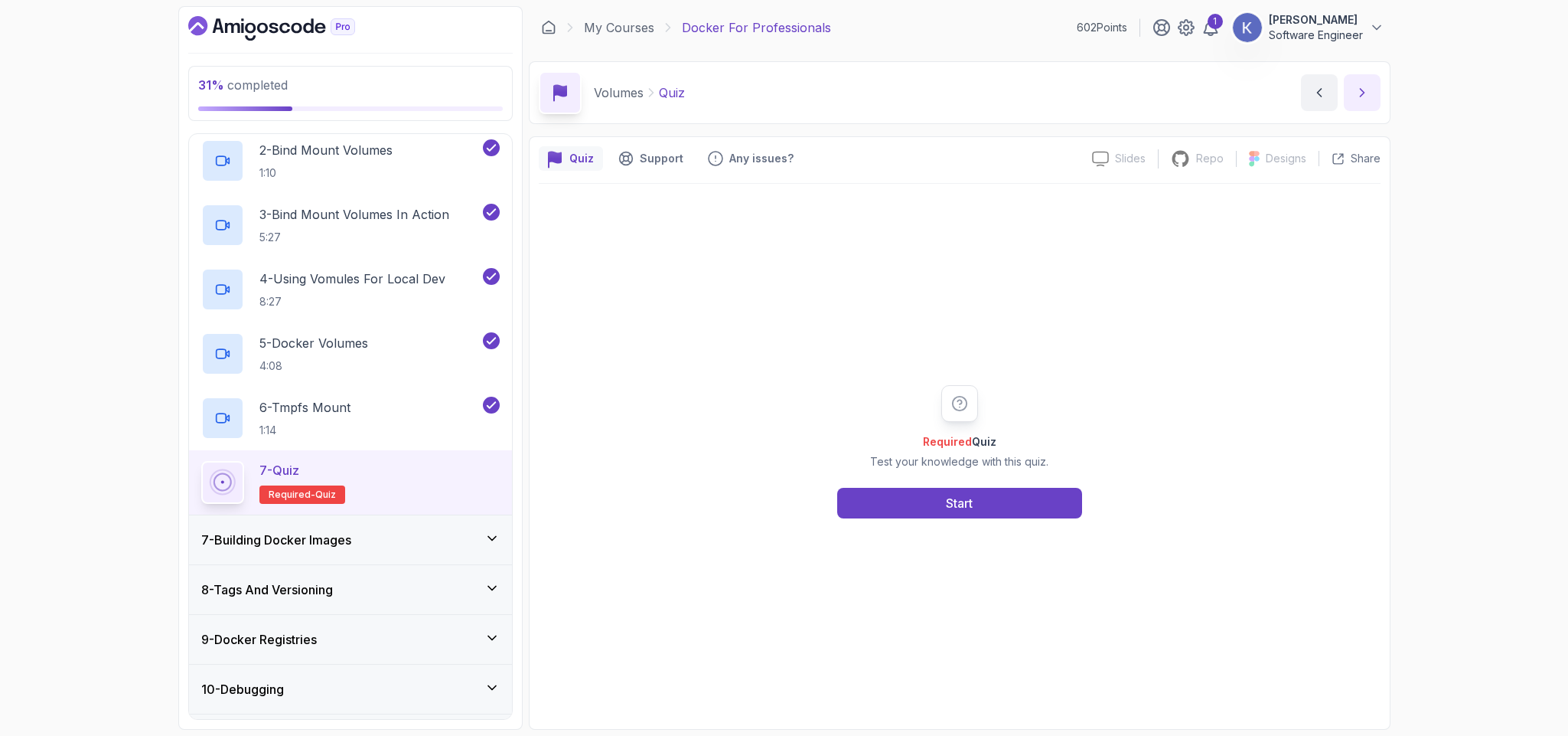
click at [1360, 89] on icon "next content" at bounding box center [1362, 92] width 4 height 7
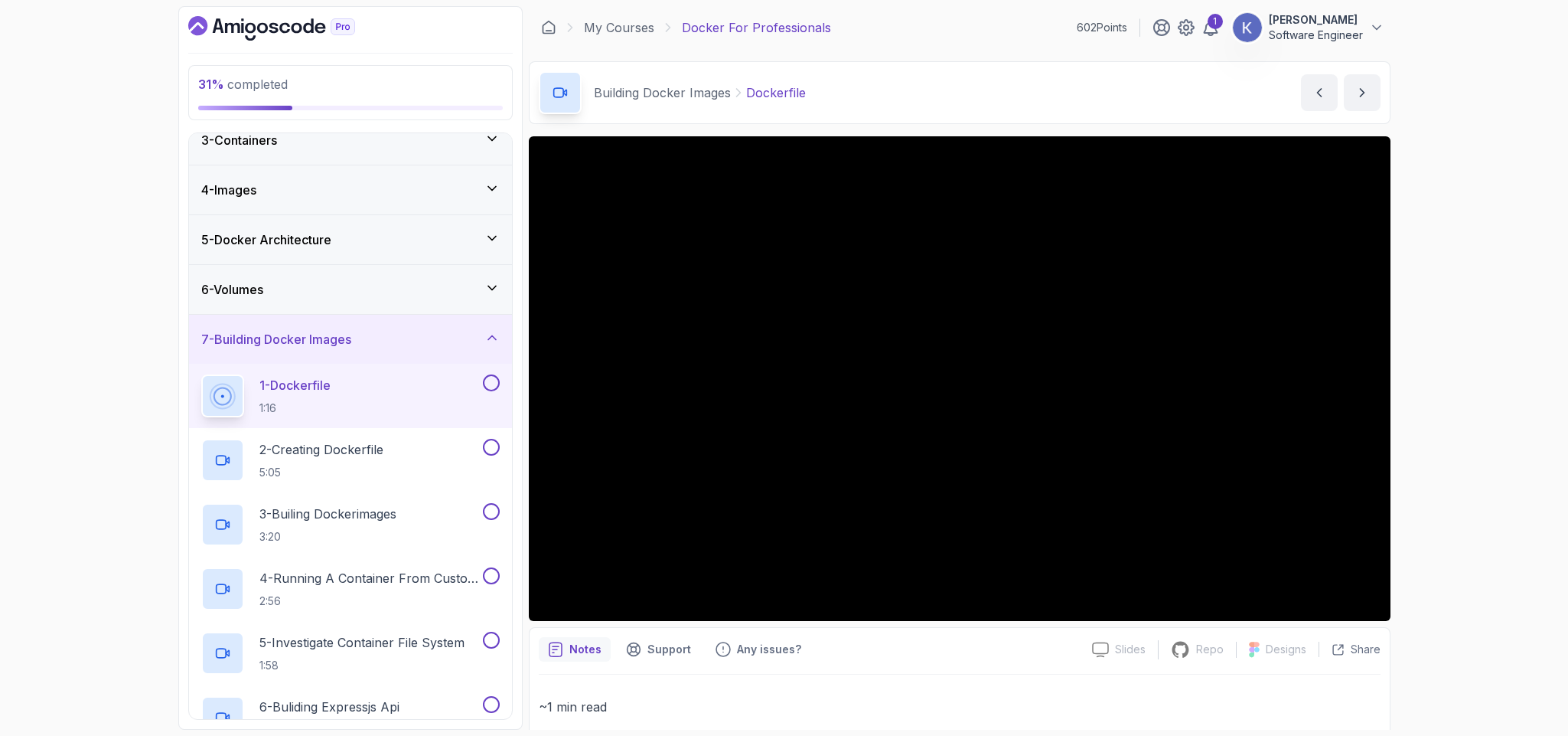
scroll to position [46, 0]
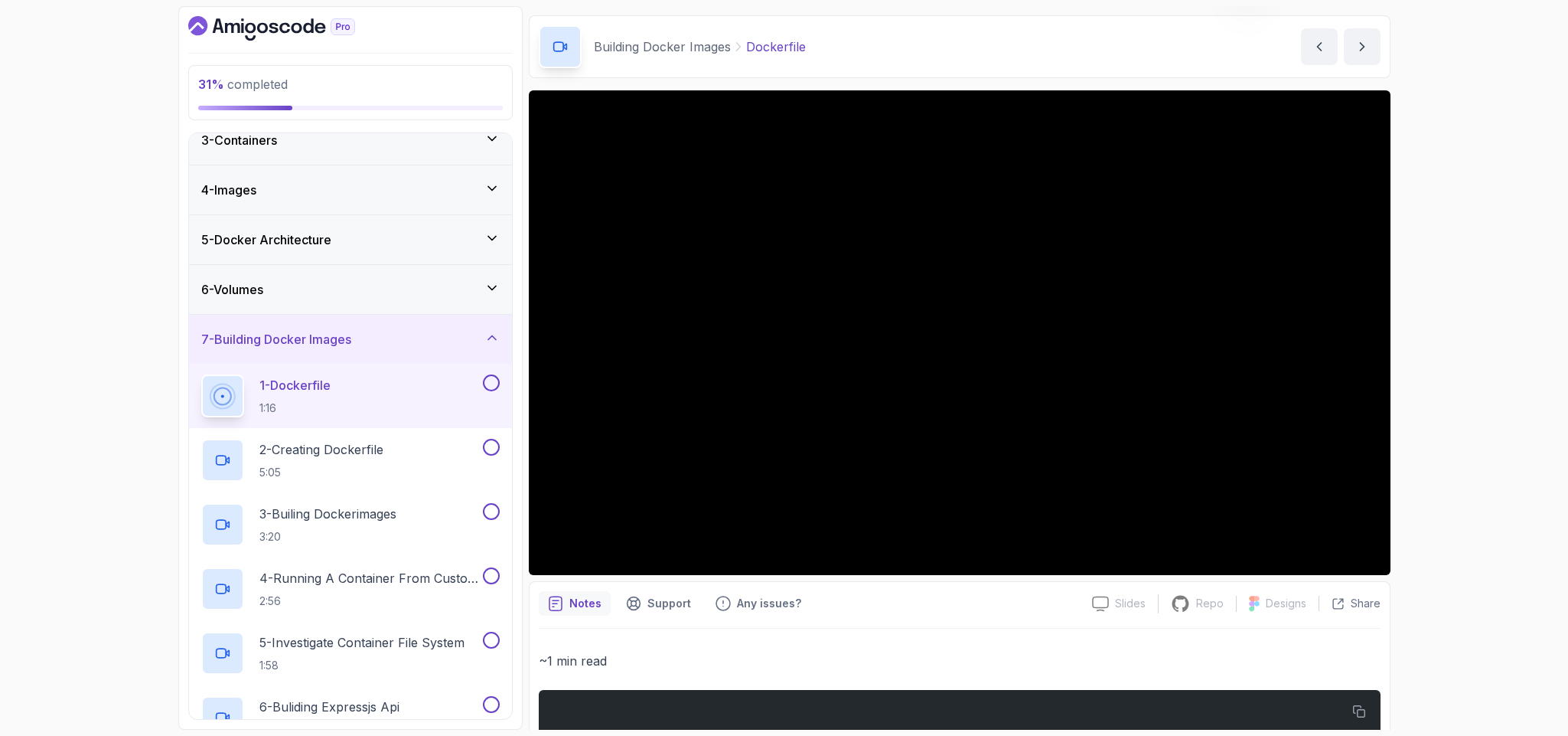
click at [194, 395] on div "1 - Dockerfile 1:16" at bounding box center [350, 396] width 323 height 65
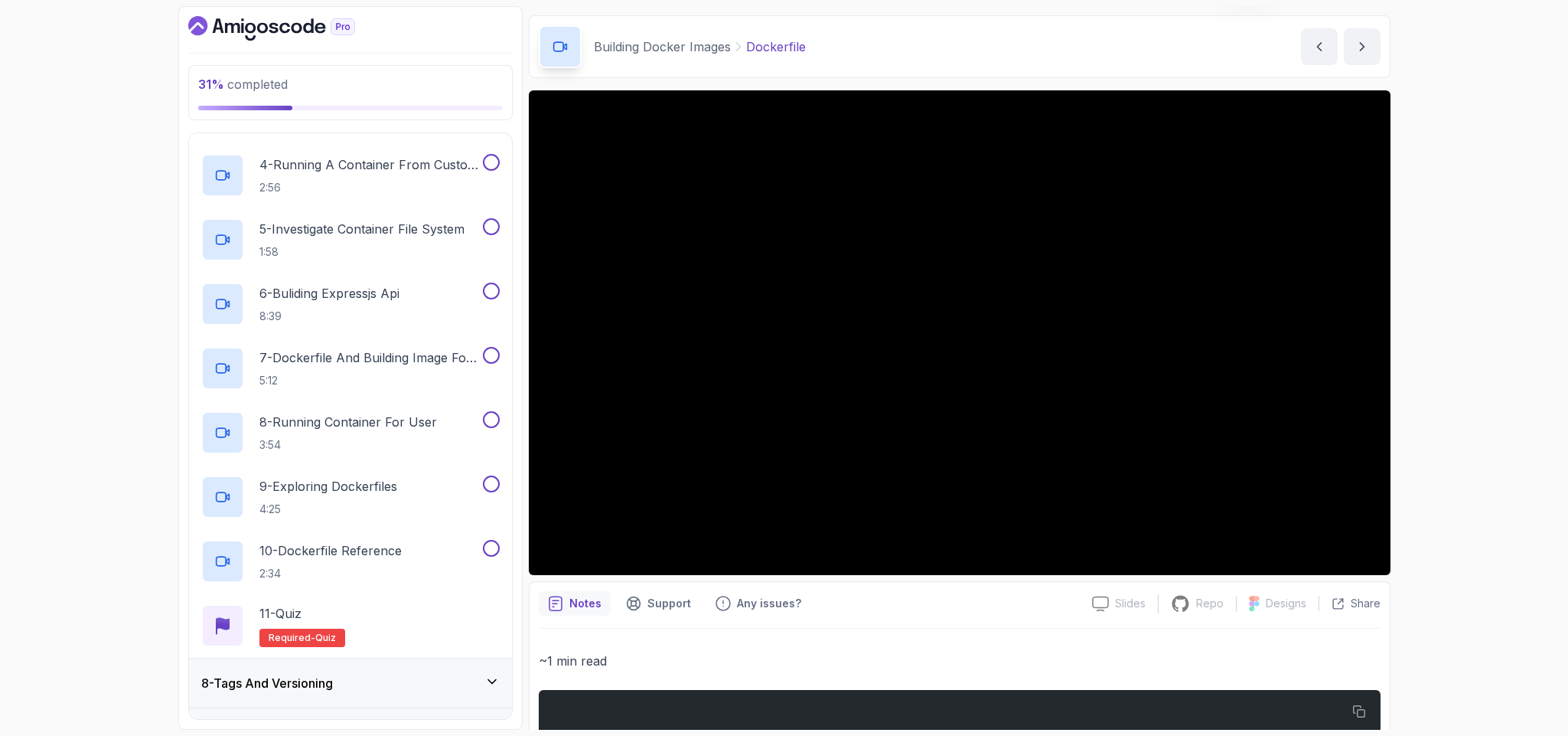
scroll to position [485, 0]
